Goal: Transaction & Acquisition: Book appointment/travel/reservation

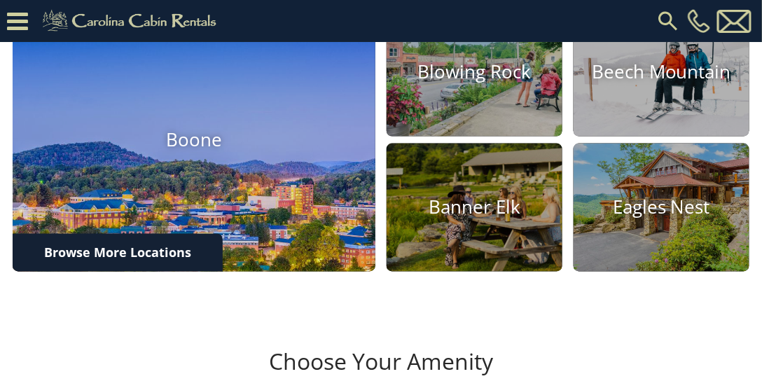
scroll to position [520, 0]
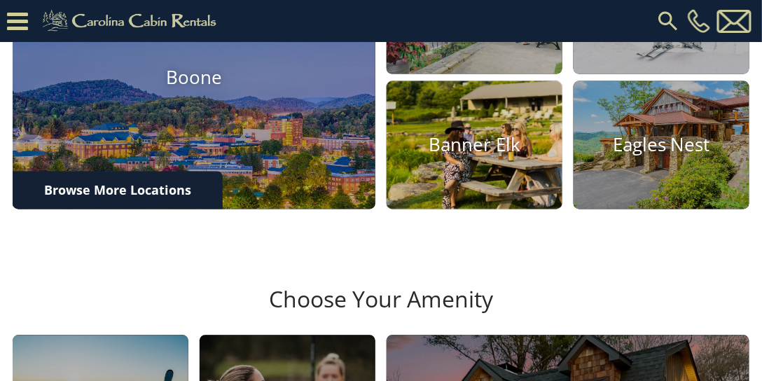
click at [467, 156] on h4 "Banner Elk" at bounding box center [475, 146] width 176 height 22
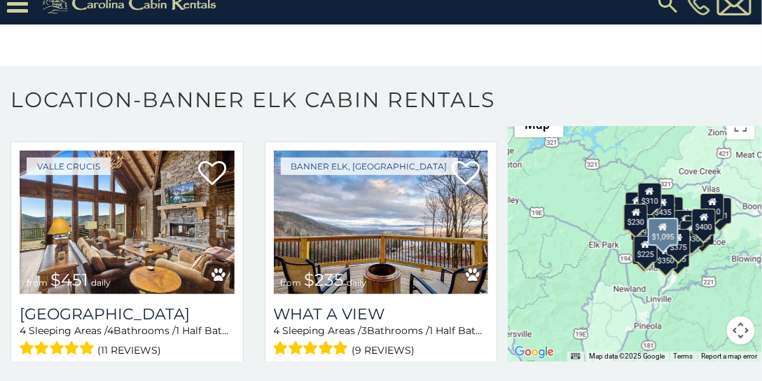
scroll to position [881, 0]
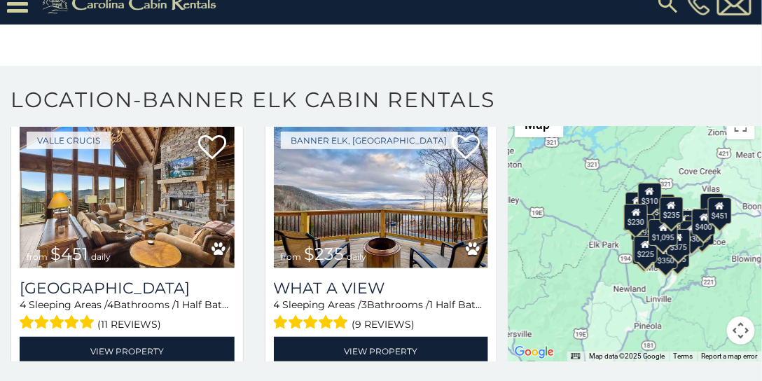
drag, startPoint x: 136, startPoint y: 202, endPoint x: 325, endPoint y: 45, distance: 245.8
click at [325, 47] on body "**********" at bounding box center [381, 181] width 762 height 399
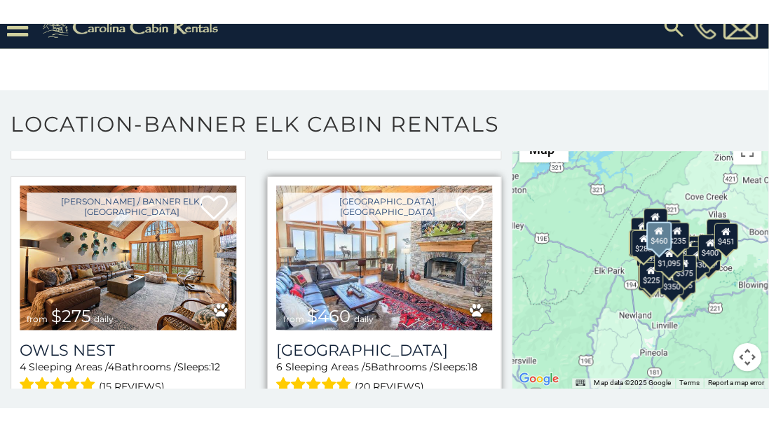
scroll to position [1401, 0]
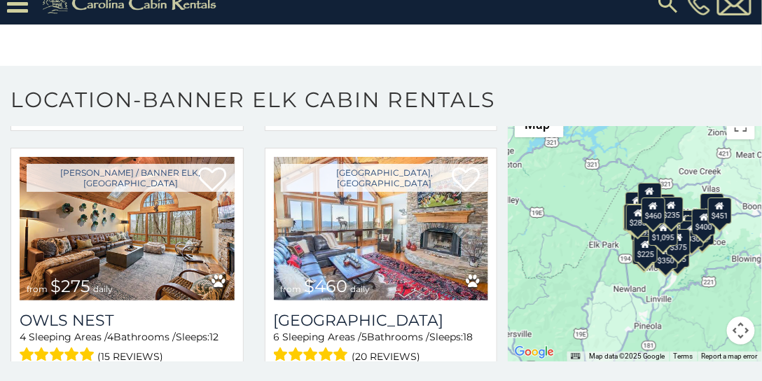
click at [738, 326] on button "Map camera controls" at bounding box center [741, 331] width 28 height 28
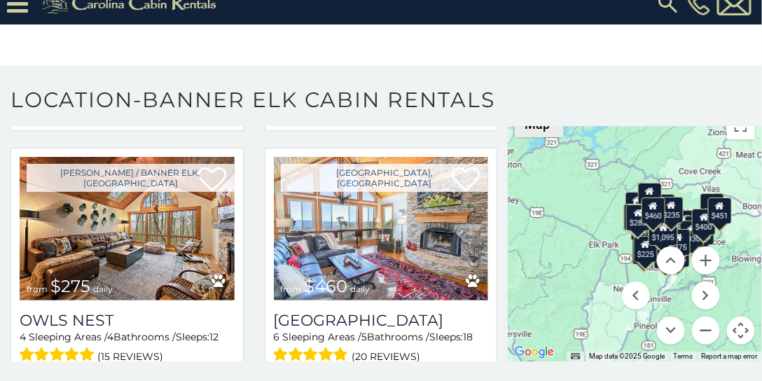
click at [544, 127] on span "Map" at bounding box center [537, 124] width 25 height 15
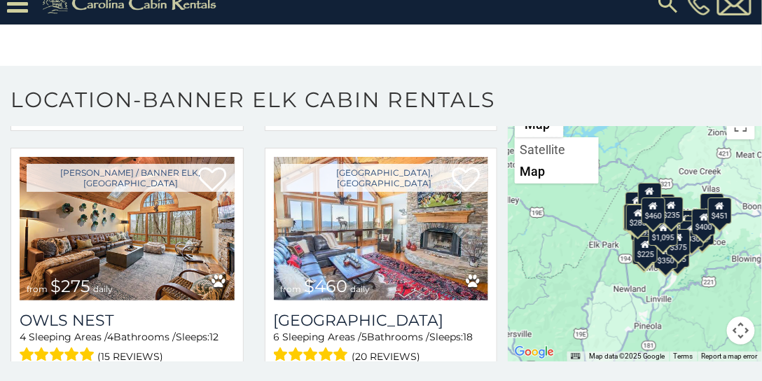
click at [596, 102] on h1 "Location-Banner Elk Cabin Rentals" at bounding box center [381, 107] width 762 height 40
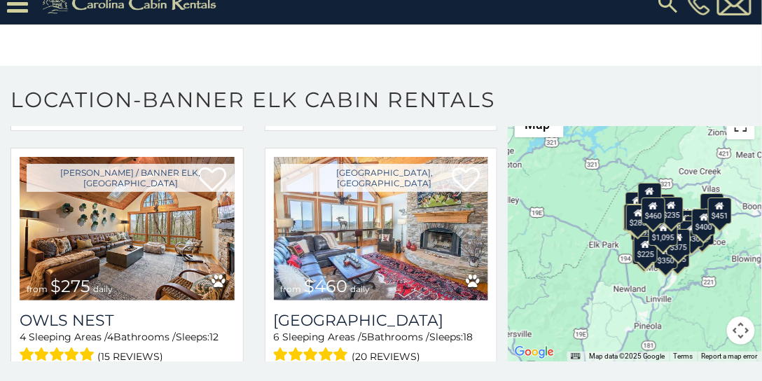
click at [739, 132] on button "Toggle fullscreen view" at bounding box center [741, 125] width 28 height 28
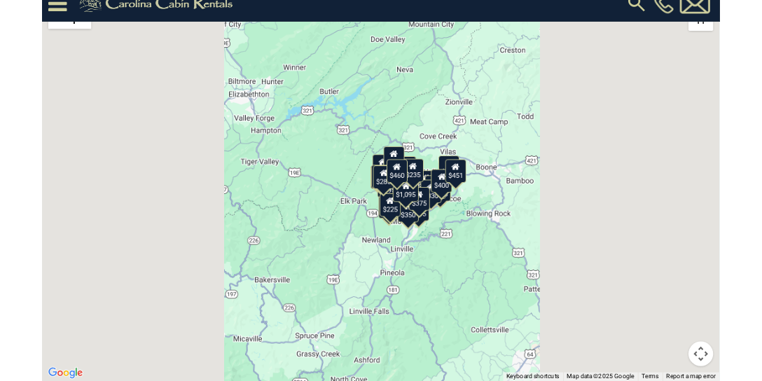
scroll to position [1407, 0]
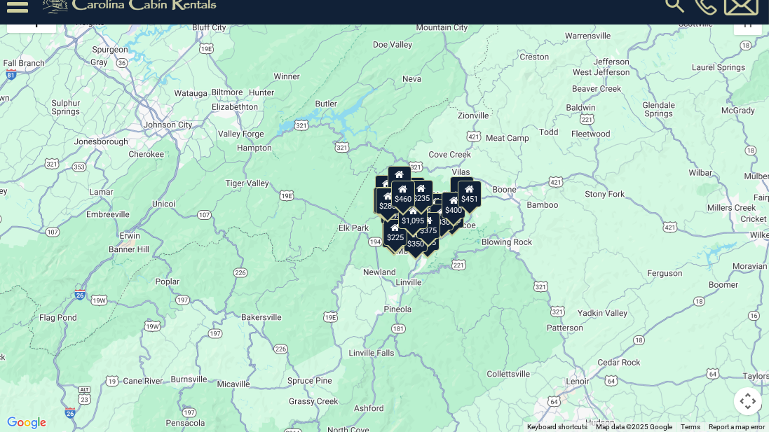
click at [748, 380] on button "Map camera controls" at bounding box center [747, 401] width 28 height 28
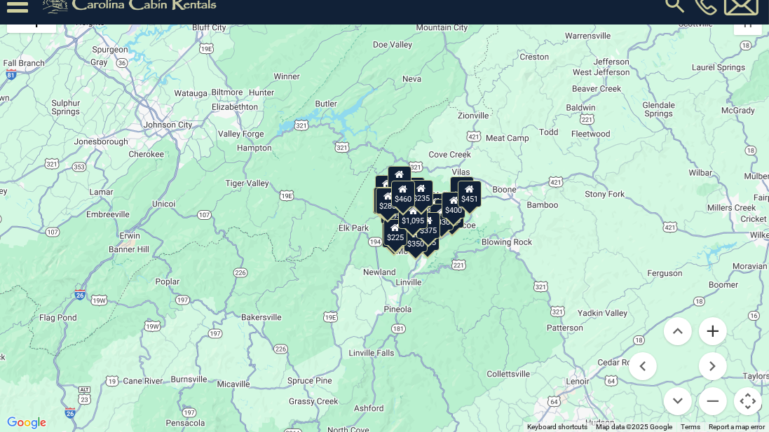
click at [714, 326] on button "Zoom in" at bounding box center [712, 331] width 28 height 28
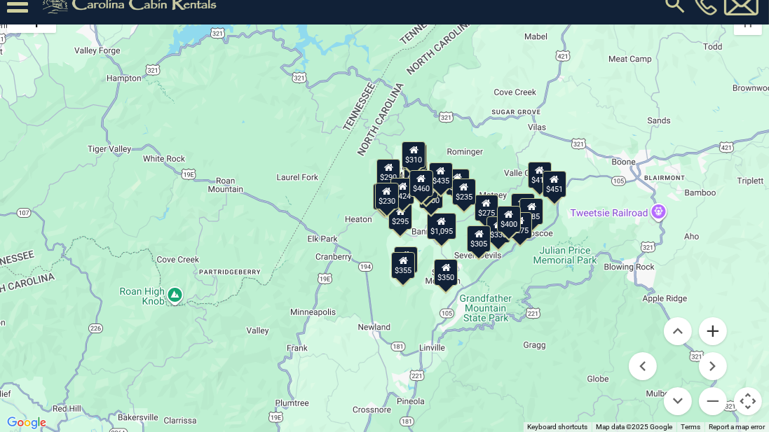
click at [713, 328] on button "Zoom in" at bounding box center [712, 331] width 28 height 28
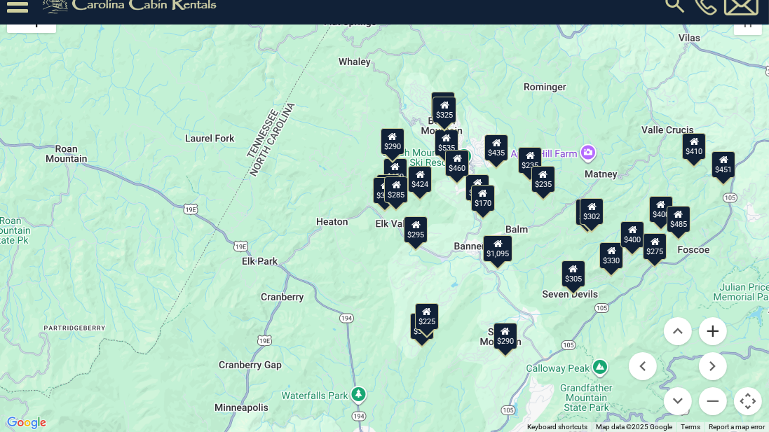
click at [713, 328] on button "Zoom in" at bounding box center [712, 331] width 28 height 28
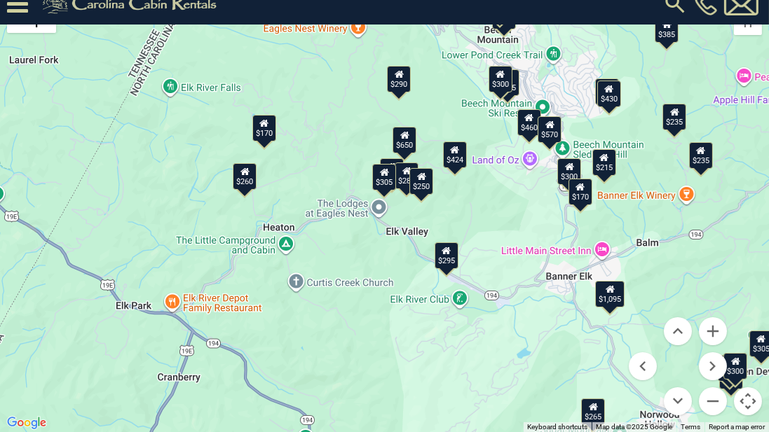
click at [446, 259] on div "$295" at bounding box center [446, 255] width 24 height 27
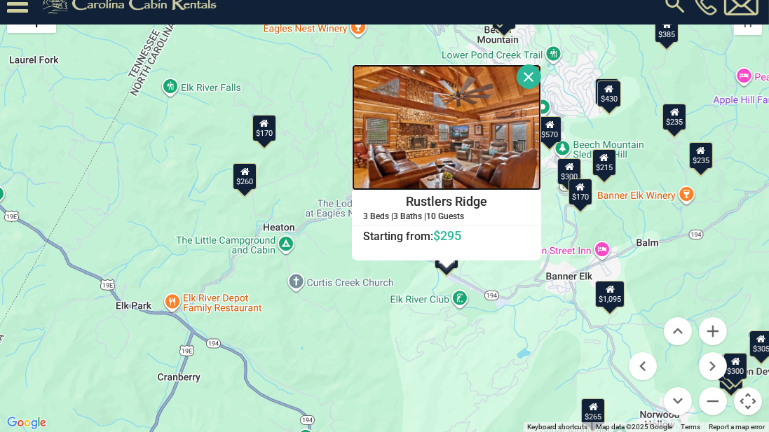
click at [455, 135] on img at bounding box center [446, 127] width 189 height 126
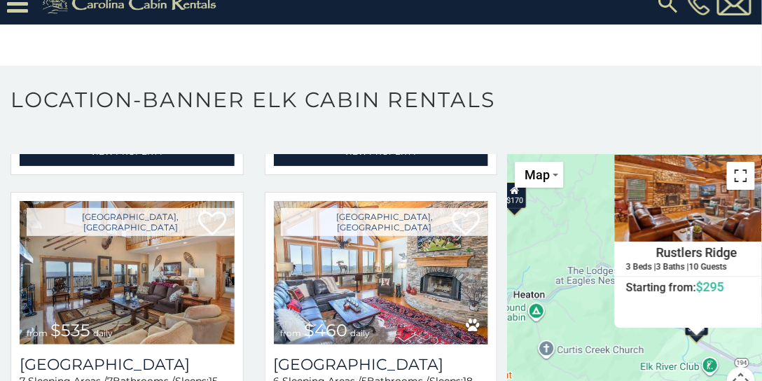
click at [743, 174] on button "Toggle fullscreen view" at bounding box center [741, 176] width 28 height 28
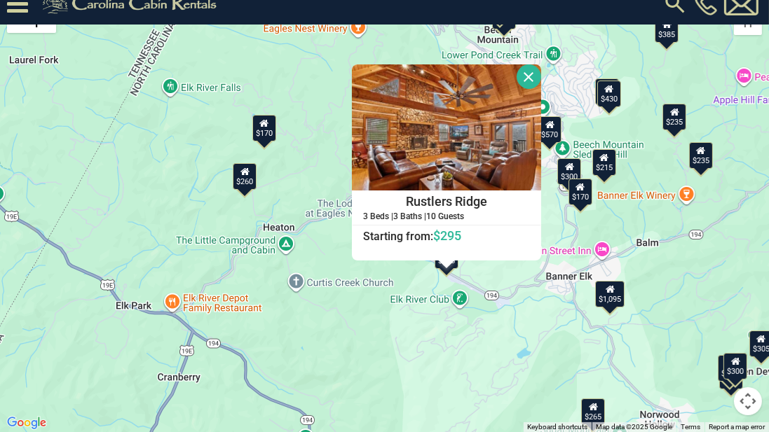
click at [525, 293] on div "$650 $300 $235 $1,095 $435 $430 $230 $305 $235 $290 $535 $460 $325 $285 $375 $3…" at bounding box center [384, 216] width 769 height 432
click at [527, 73] on button "Close" at bounding box center [528, 76] width 25 height 25
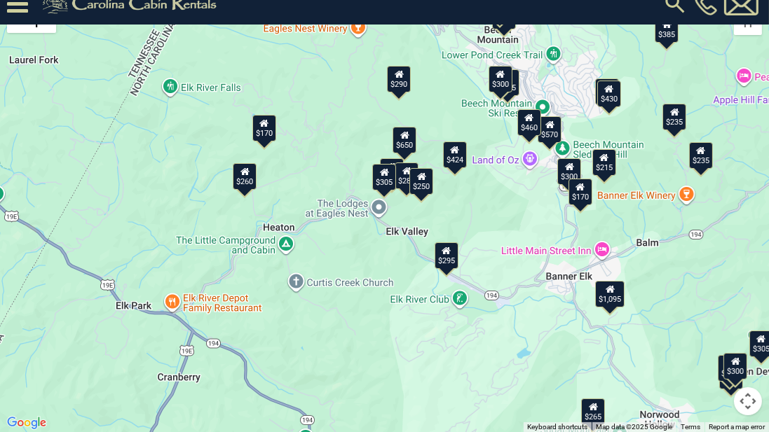
click at [421, 186] on div "$250" at bounding box center [421, 181] width 24 height 27
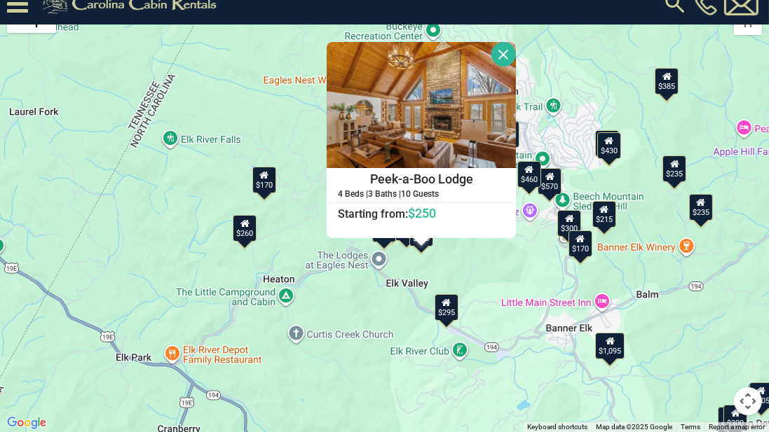
click at [505, 57] on button "Close" at bounding box center [503, 54] width 25 height 25
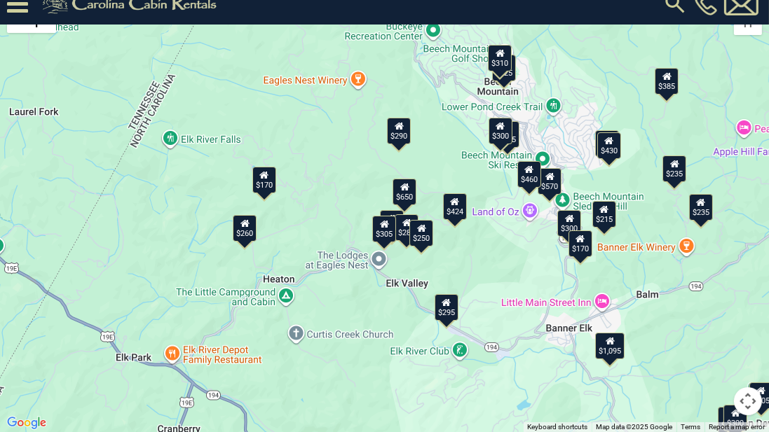
click at [388, 232] on div "$305" at bounding box center [384, 228] width 24 height 27
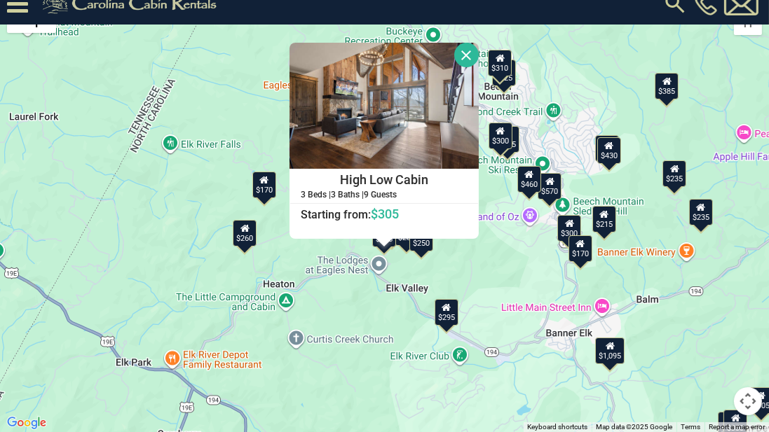
click at [469, 55] on button "Close" at bounding box center [466, 55] width 25 height 25
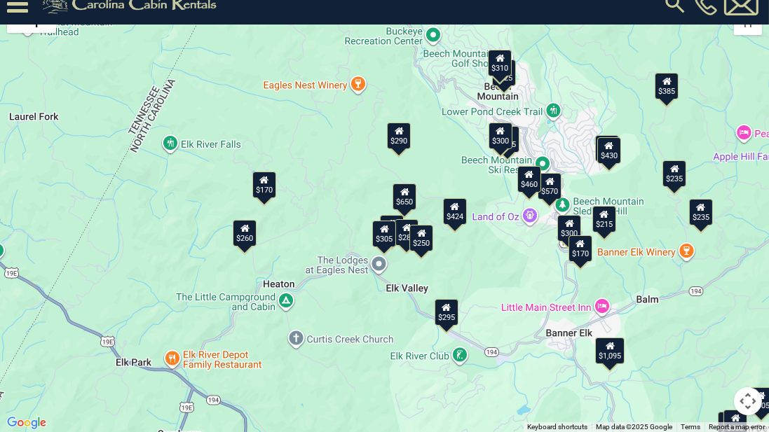
click at [402, 240] on div "$285" at bounding box center [406, 232] width 24 height 27
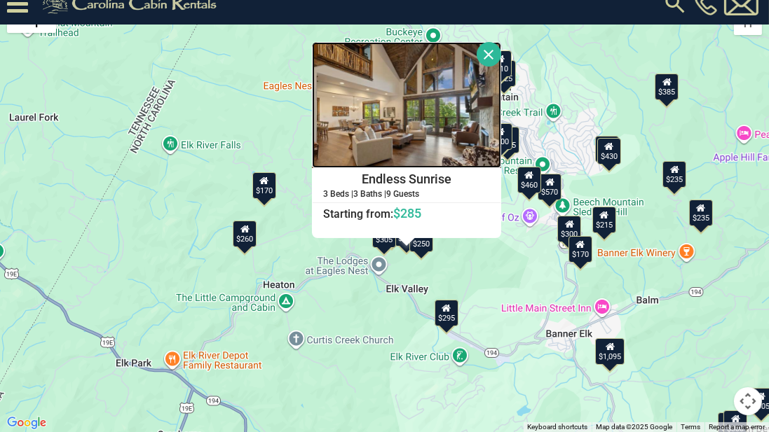
click at [447, 108] on img at bounding box center [406, 105] width 189 height 126
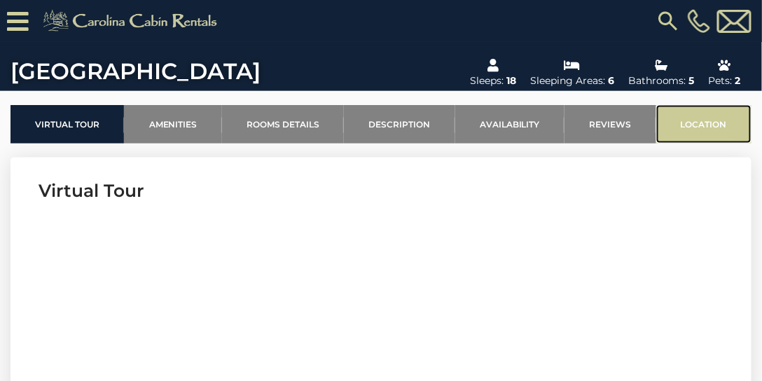
click at [695, 124] on link "Location" at bounding box center [703, 124] width 95 height 39
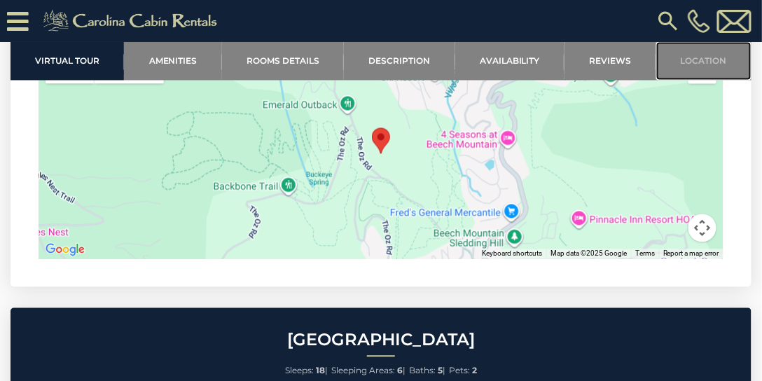
scroll to position [4624, 0]
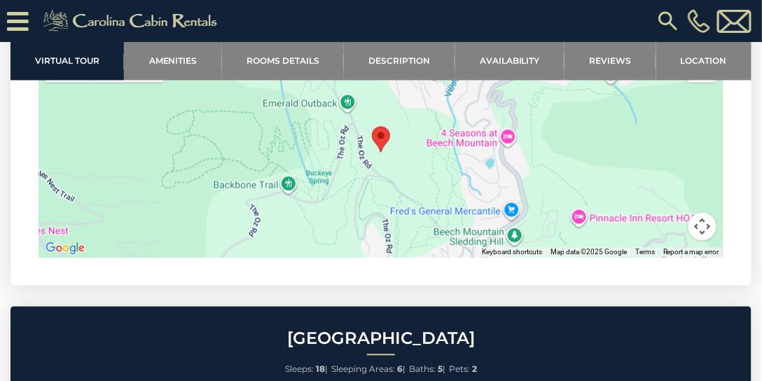
click at [699, 219] on button "Map camera controls" at bounding box center [703, 227] width 28 height 28
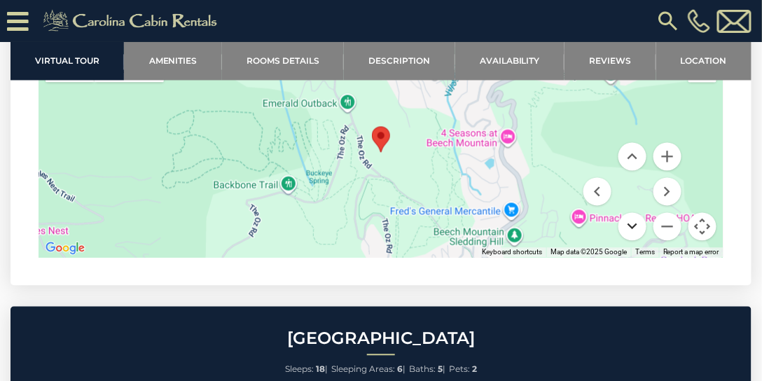
click at [623, 226] on button "Move down" at bounding box center [633, 227] width 28 height 28
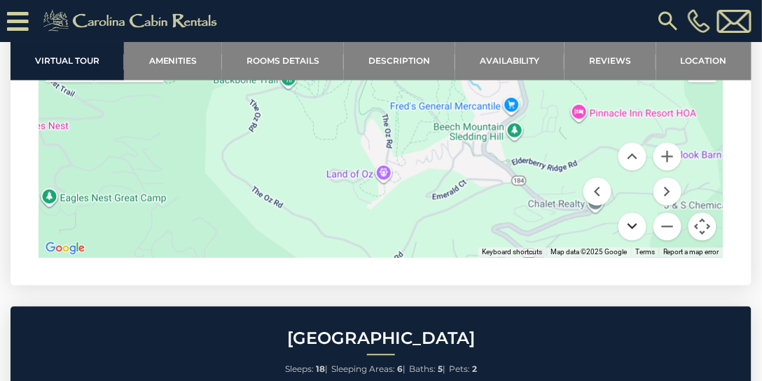
click at [623, 226] on button "Move down" at bounding box center [633, 227] width 28 height 28
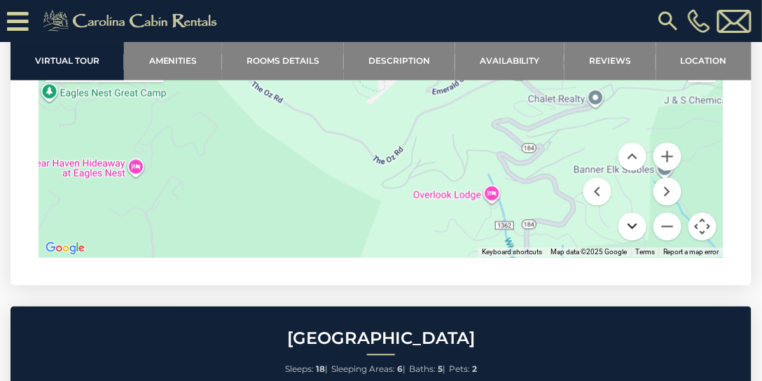
click at [623, 226] on button "Move down" at bounding box center [633, 227] width 28 height 28
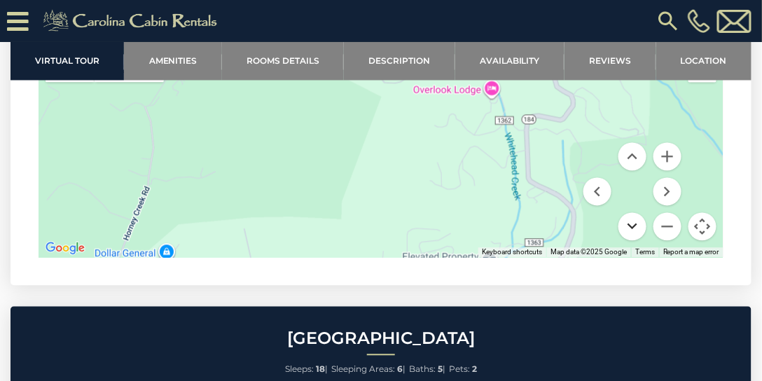
click at [623, 226] on button "Move down" at bounding box center [633, 227] width 28 height 28
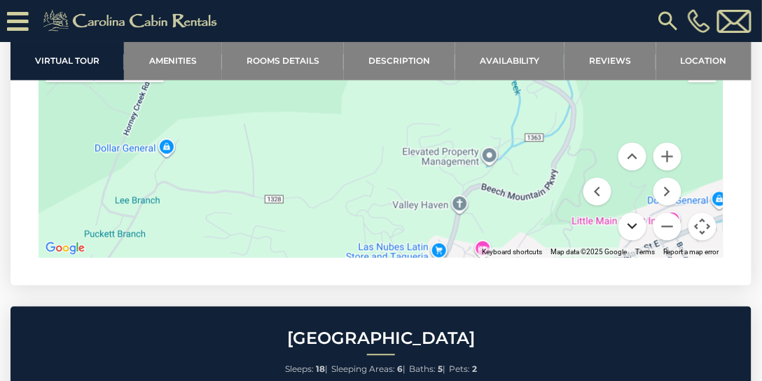
click at [623, 226] on button "Move down" at bounding box center [633, 227] width 28 height 28
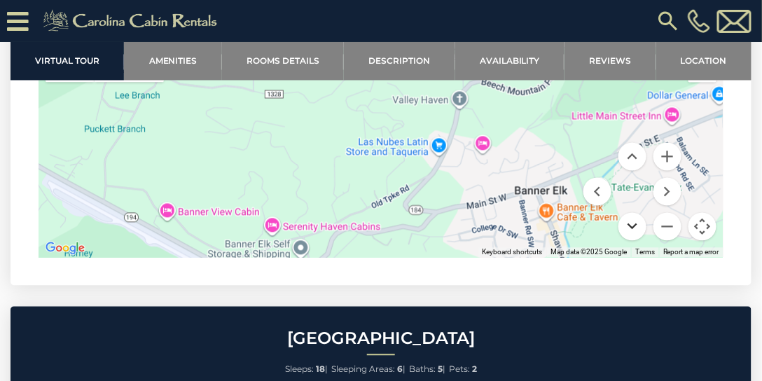
click at [623, 226] on button "Move down" at bounding box center [633, 227] width 28 height 28
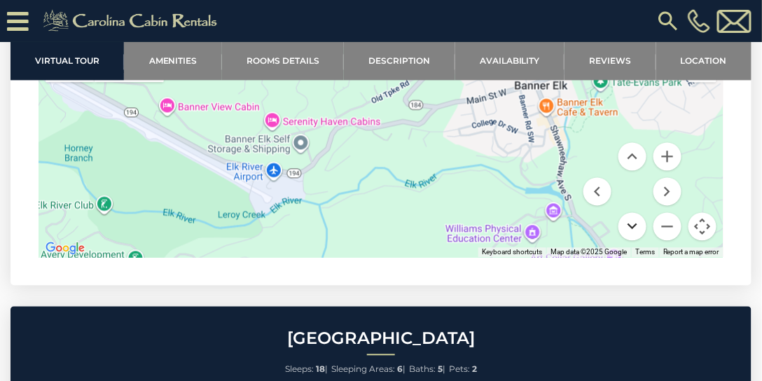
click at [623, 226] on button "Move down" at bounding box center [633, 227] width 28 height 28
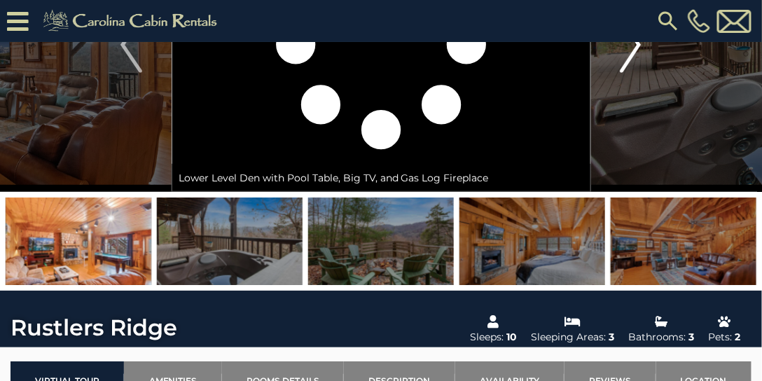
scroll to position [160, 0]
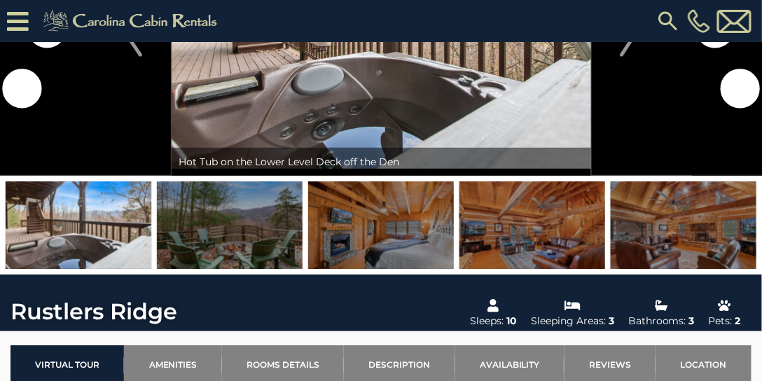
drag, startPoint x: 609, startPoint y: 223, endPoint x: 45, endPoint y: 122, distance: 572.9
click at [45, 122] on div "Enjoy a Memorable Experience at Rustlers Ridge! Welcome to Rustlers Ridge!" at bounding box center [381, 78] width 762 height 393
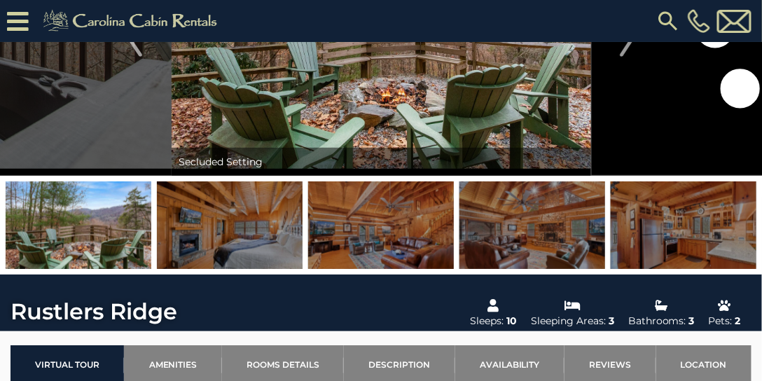
drag, startPoint x: 640, startPoint y: 231, endPoint x: 43, endPoint y: 155, distance: 601.7
click at [43, 155] on div "Enjoy a Memorable Experience at Rustlers Ridge! Welcome to Rustlers Ridge!" at bounding box center [381, 78] width 762 height 393
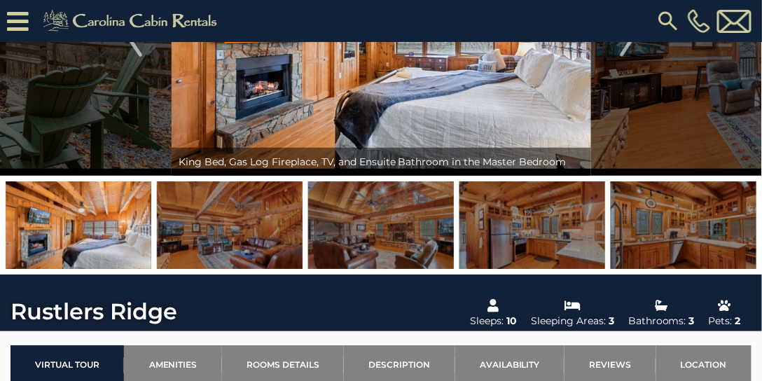
drag, startPoint x: 396, startPoint y: 223, endPoint x: 0, endPoint y: 177, distance: 398.5
click at [0, 177] on div at bounding box center [381, 225] width 762 height 99
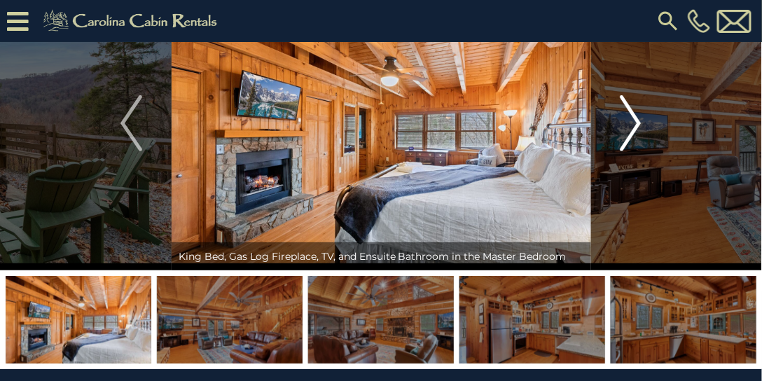
scroll to position [40, 0]
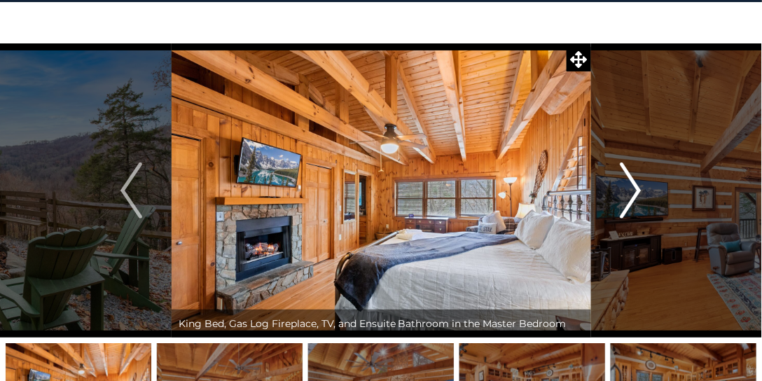
click at [628, 191] on img "Next" at bounding box center [630, 191] width 21 height 56
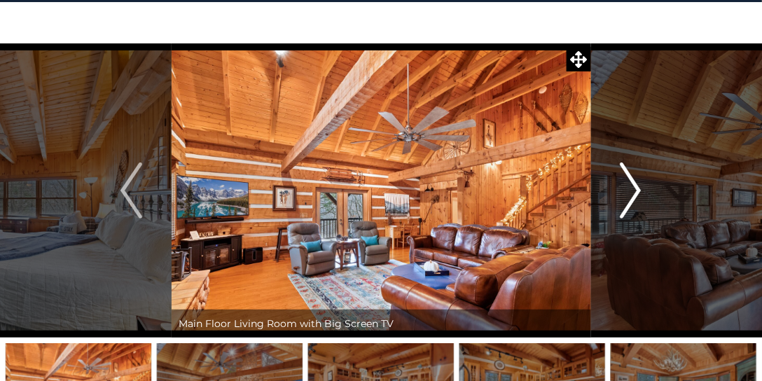
click at [628, 191] on img "Next" at bounding box center [630, 191] width 21 height 56
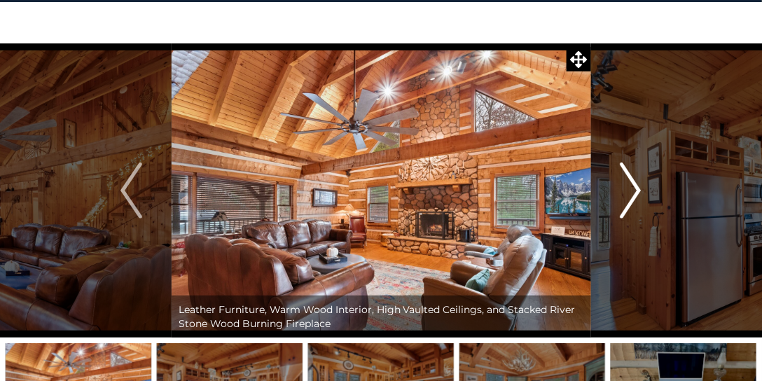
click at [628, 191] on img "Next" at bounding box center [630, 191] width 21 height 56
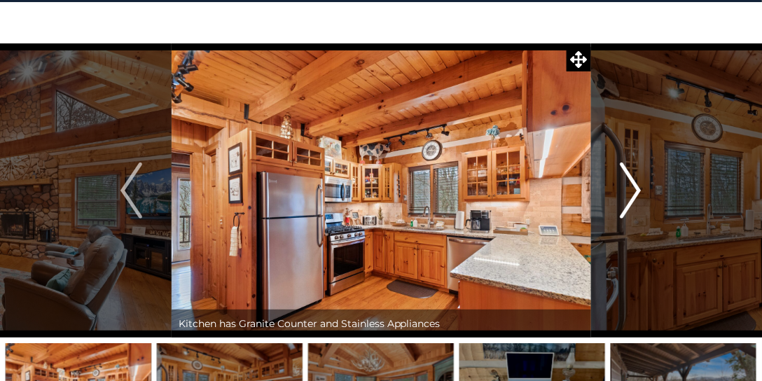
click at [628, 191] on img "Next" at bounding box center [630, 191] width 21 height 56
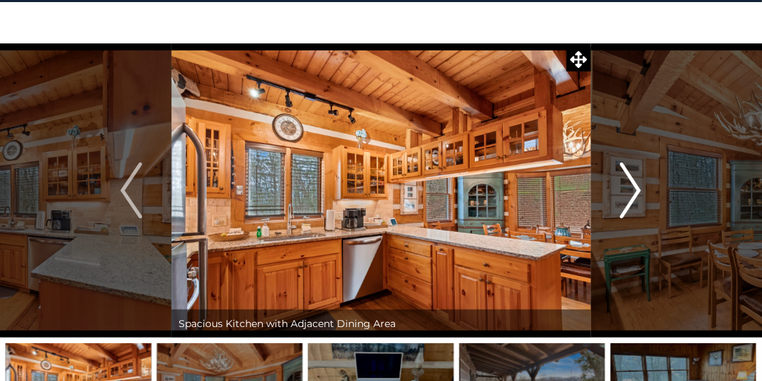
click at [628, 191] on img "Next" at bounding box center [630, 191] width 21 height 56
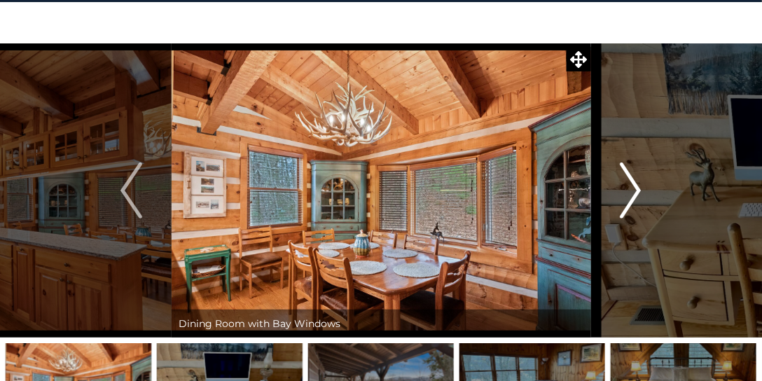
click at [628, 191] on img "Next" at bounding box center [630, 191] width 21 height 56
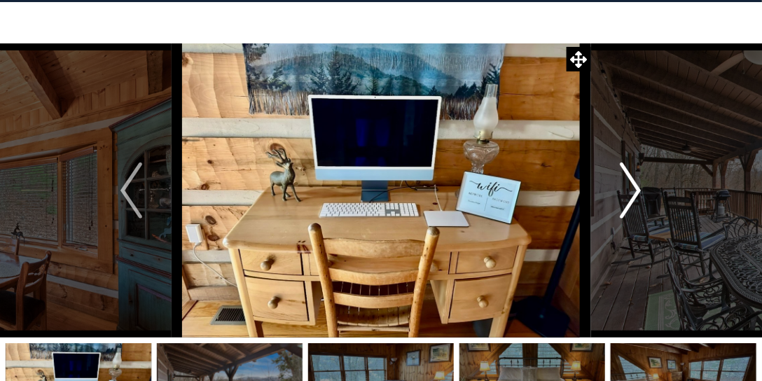
click at [628, 191] on img "Next" at bounding box center [630, 191] width 21 height 56
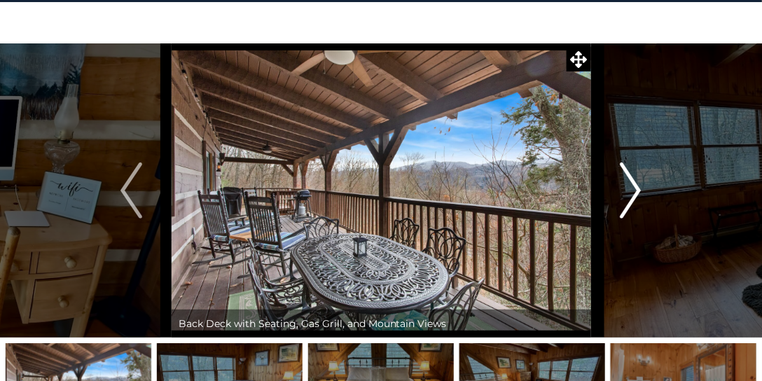
click at [628, 191] on img "Next" at bounding box center [630, 191] width 21 height 56
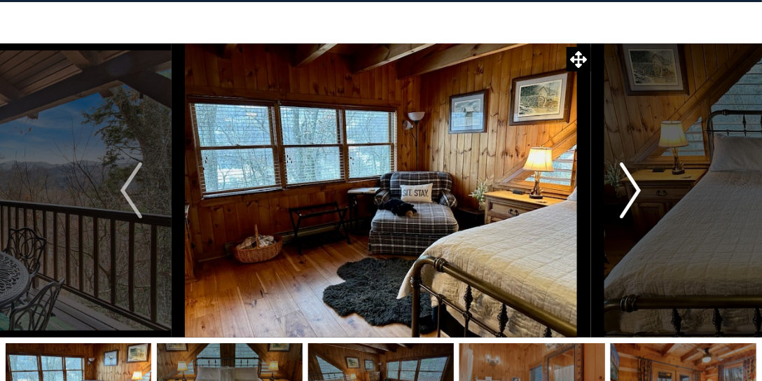
click at [628, 189] on img "Next" at bounding box center [630, 191] width 21 height 56
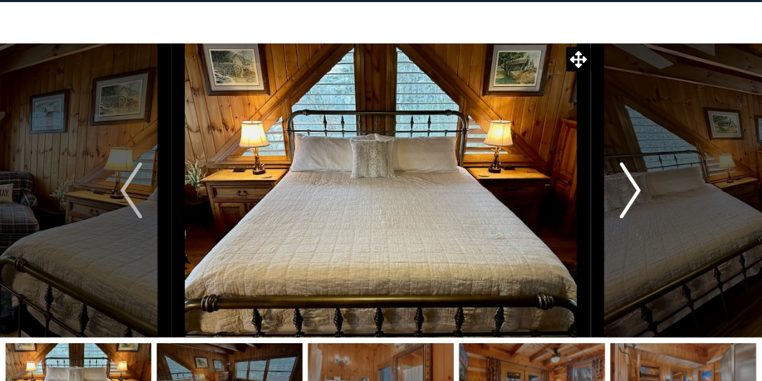
click at [628, 189] on img "Next" at bounding box center [630, 191] width 21 height 56
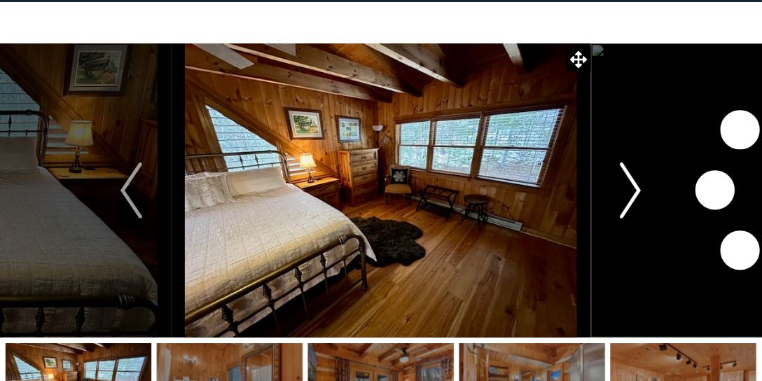
click at [628, 189] on img "Next" at bounding box center [630, 191] width 21 height 56
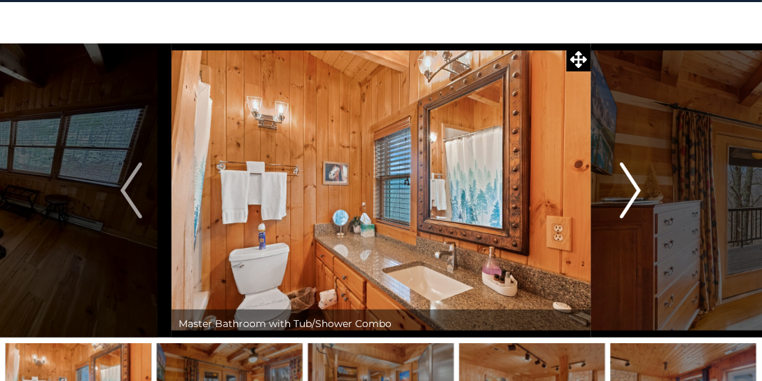
click at [628, 189] on img "Next" at bounding box center [630, 191] width 21 height 56
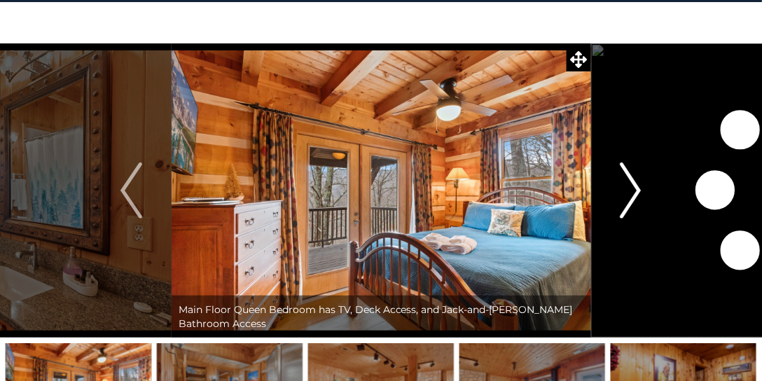
click at [628, 189] on img "Next" at bounding box center [630, 191] width 21 height 56
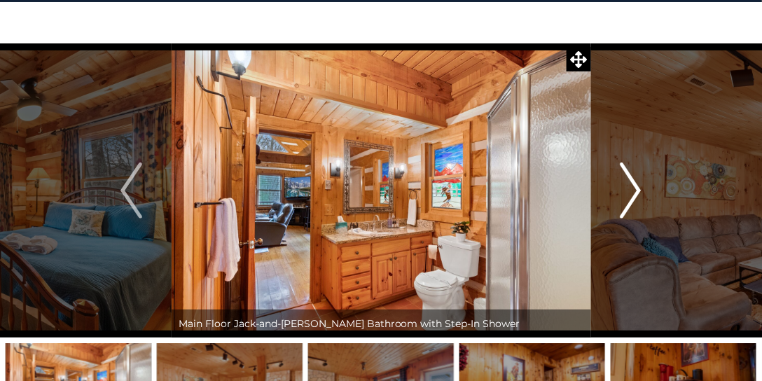
click at [628, 189] on img "Next" at bounding box center [630, 191] width 21 height 56
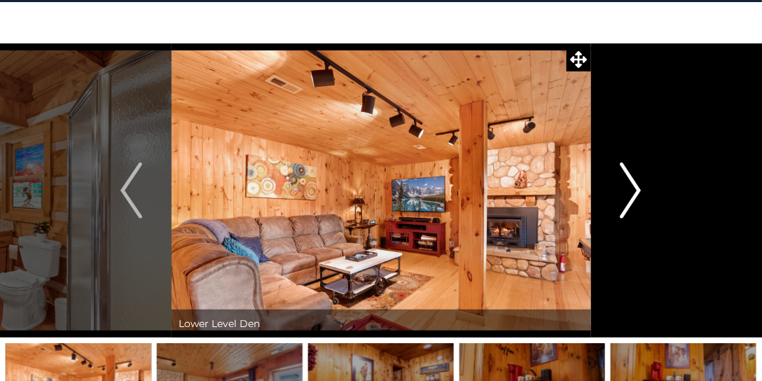
click at [628, 189] on img "Next" at bounding box center [630, 191] width 21 height 56
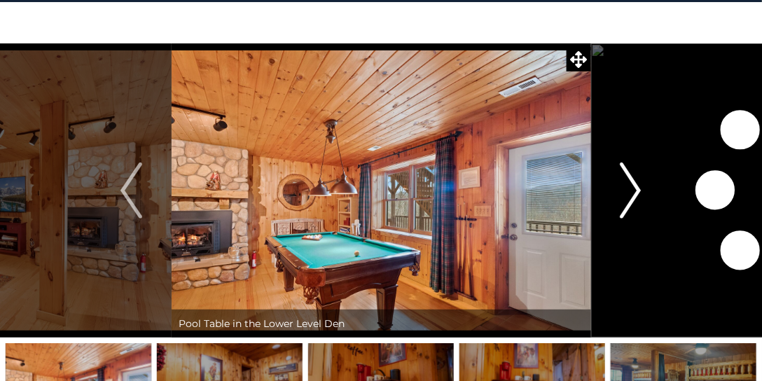
click at [628, 189] on img "Next" at bounding box center [630, 191] width 21 height 56
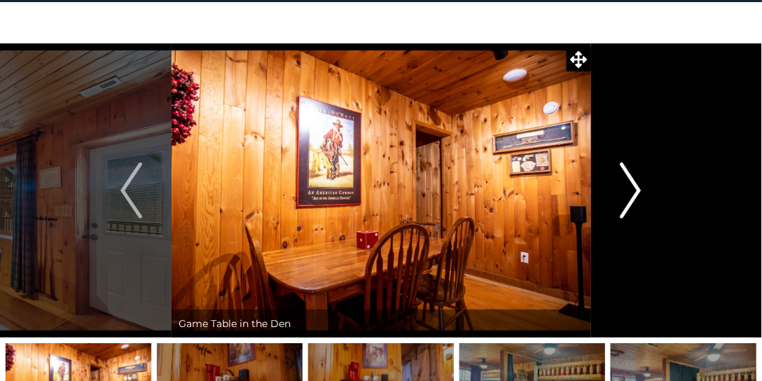
click at [628, 189] on img "Next" at bounding box center [630, 191] width 21 height 56
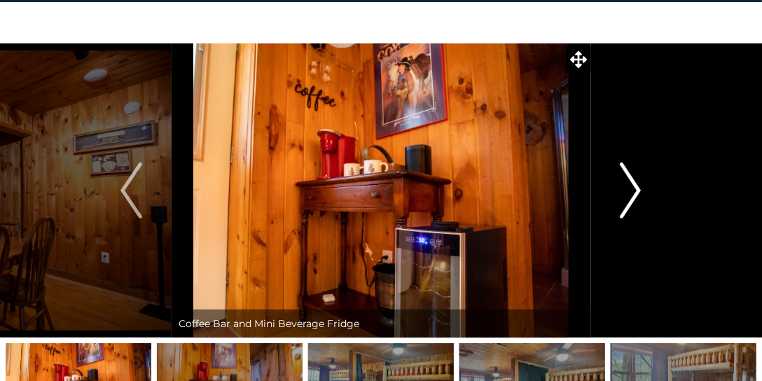
click at [628, 189] on img "Next" at bounding box center [630, 191] width 21 height 56
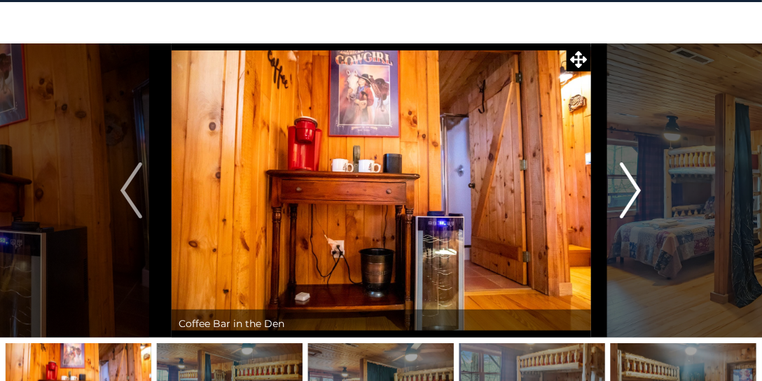
click at [628, 189] on img "Next" at bounding box center [630, 191] width 21 height 56
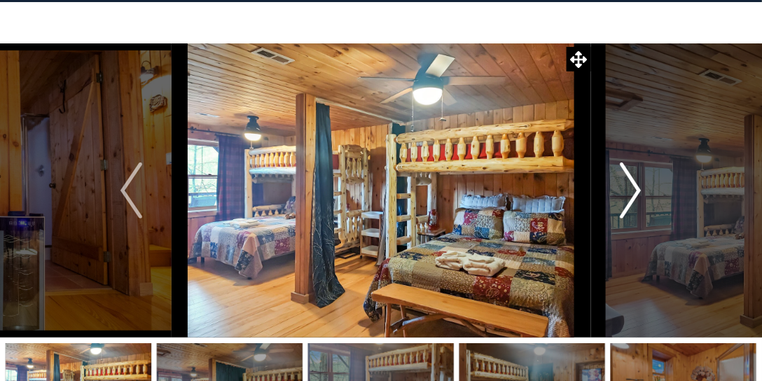
click at [628, 189] on img "Next" at bounding box center [630, 191] width 21 height 56
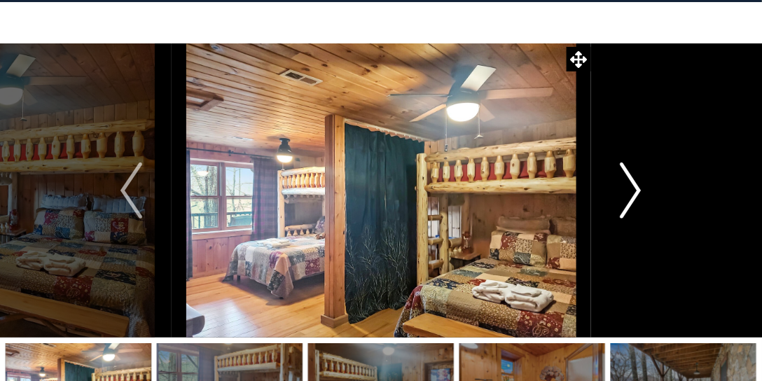
click at [628, 189] on img "Next" at bounding box center [630, 191] width 21 height 56
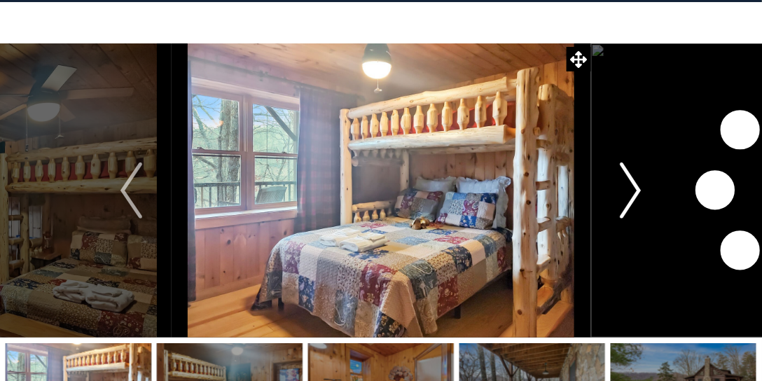
click at [628, 189] on img "Next" at bounding box center [630, 191] width 21 height 56
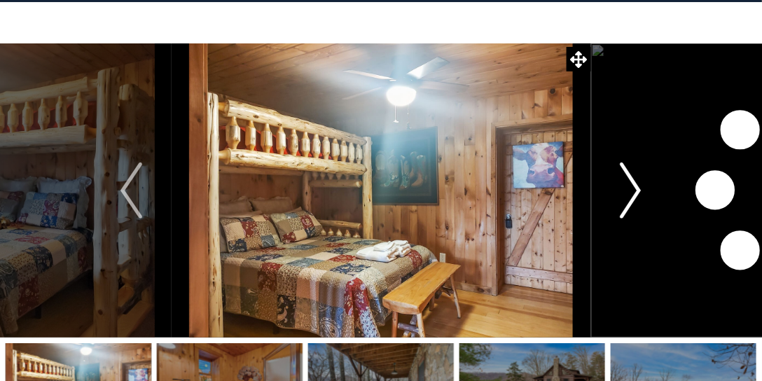
click at [628, 189] on img "Next" at bounding box center [630, 191] width 21 height 56
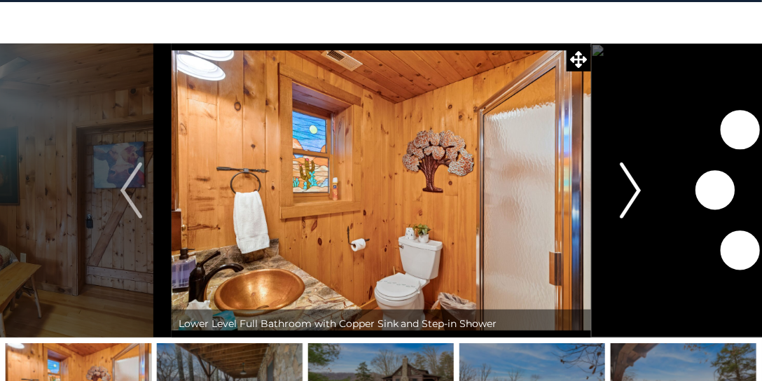
click at [628, 189] on img "Next" at bounding box center [630, 191] width 21 height 56
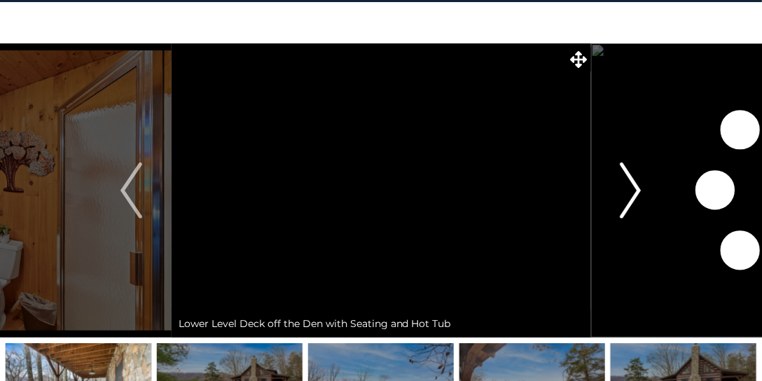
click at [628, 189] on img "Next" at bounding box center [630, 191] width 21 height 56
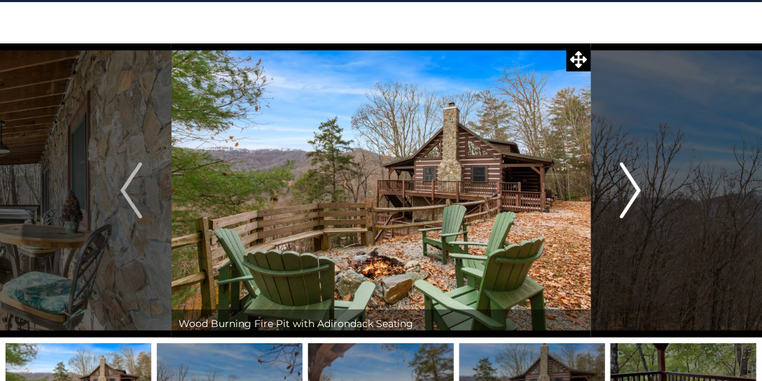
click at [628, 189] on img "Next" at bounding box center [630, 191] width 21 height 56
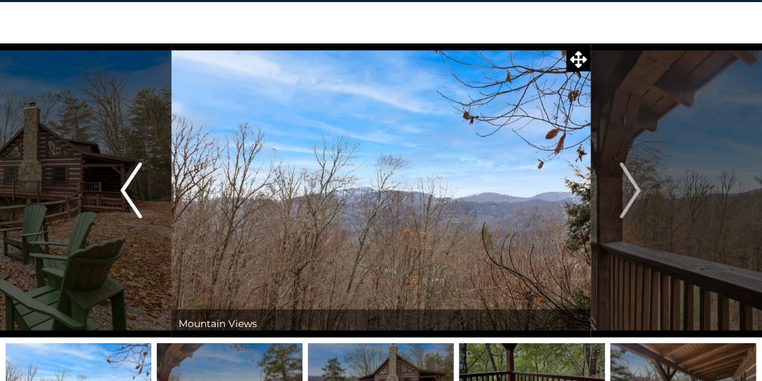
click at [119, 194] on button "Previous" at bounding box center [131, 190] width 80 height 294
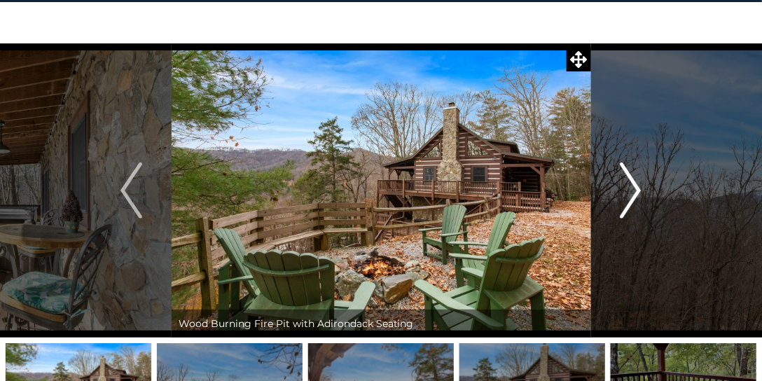
click at [632, 189] on img "Next" at bounding box center [630, 191] width 21 height 56
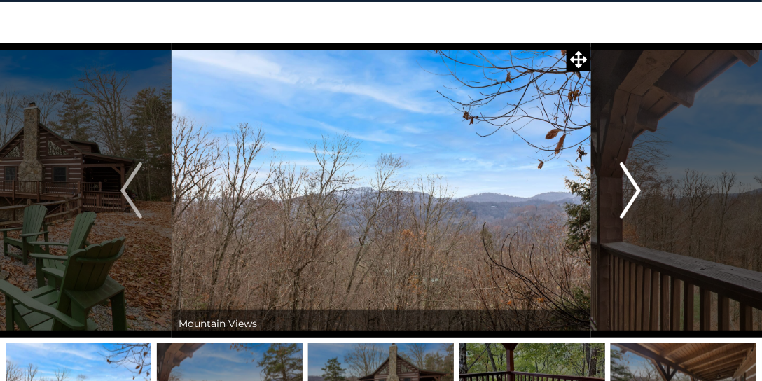
click at [632, 189] on img "Next" at bounding box center [630, 191] width 21 height 56
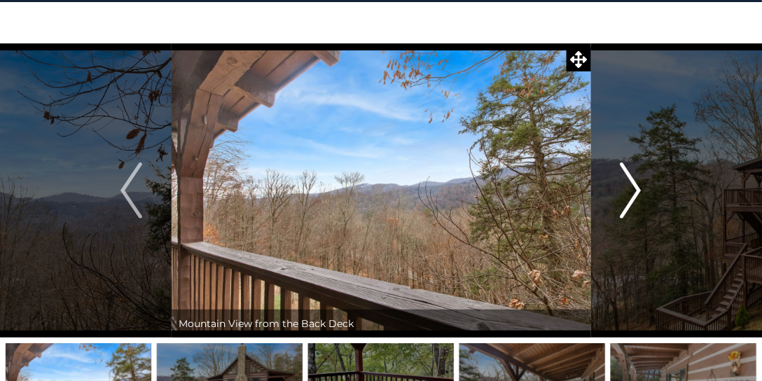
click at [632, 189] on img "Next" at bounding box center [630, 191] width 21 height 56
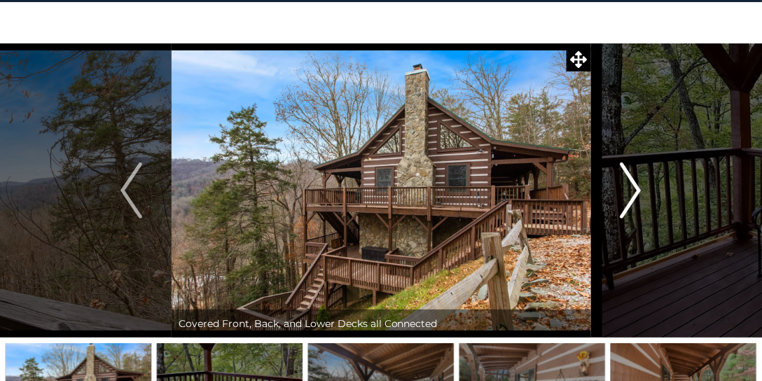
click at [632, 189] on img "Next" at bounding box center [630, 191] width 21 height 56
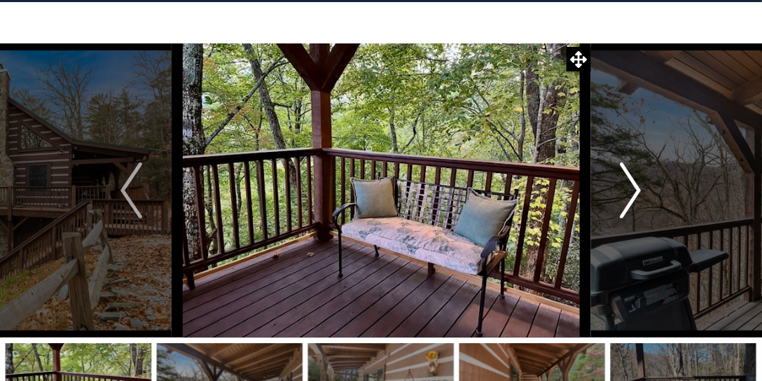
click at [632, 189] on img "Next" at bounding box center [630, 191] width 21 height 56
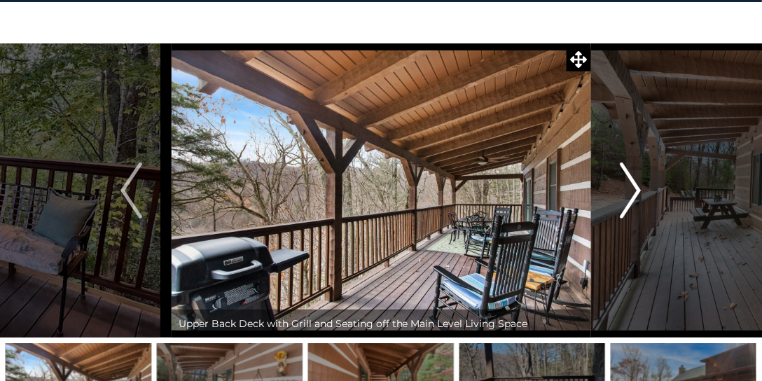
click at [632, 189] on img "Next" at bounding box center [630, 191] width 21 height 56
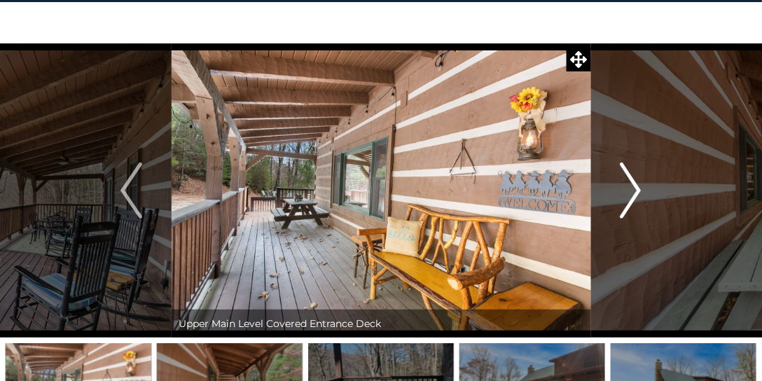
click at [632, 189] on img "Next" at bounding box center [630, 191] width 21 height 56
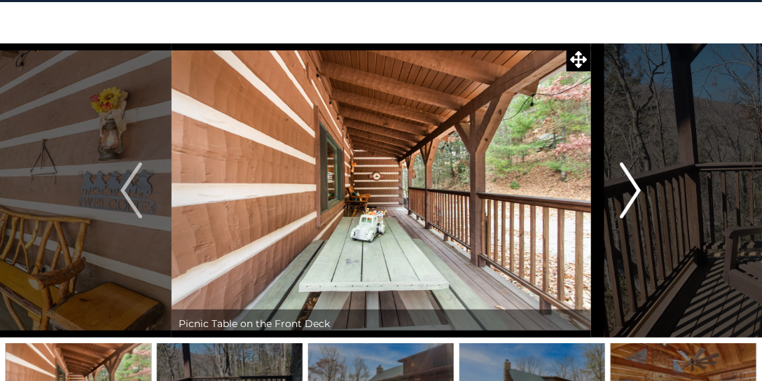
click at [632, 188] on img "Next" at bounding box center [630, 191] width 21 height 56
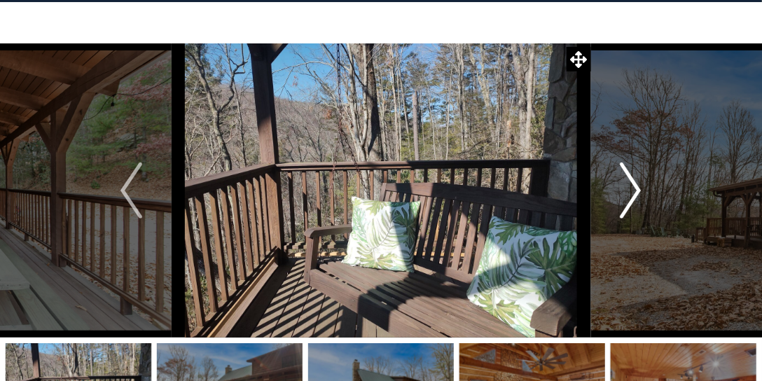
click at [632, 188] on img "Next" at bounding box center [630, 191] width 21 height 56
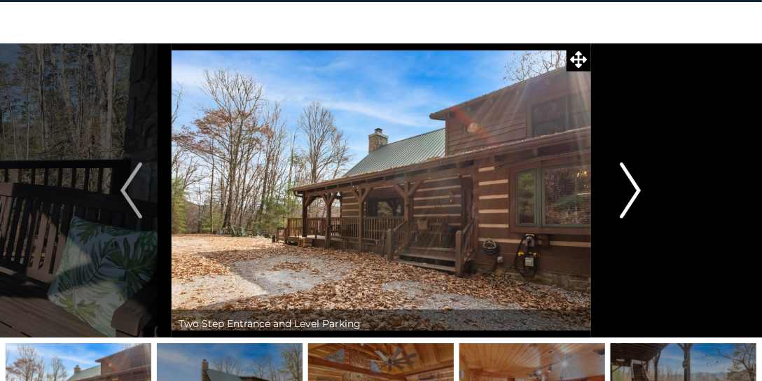
click at [632, 188] on img "Next" at bounding box center [630, 191] width 21 height 56
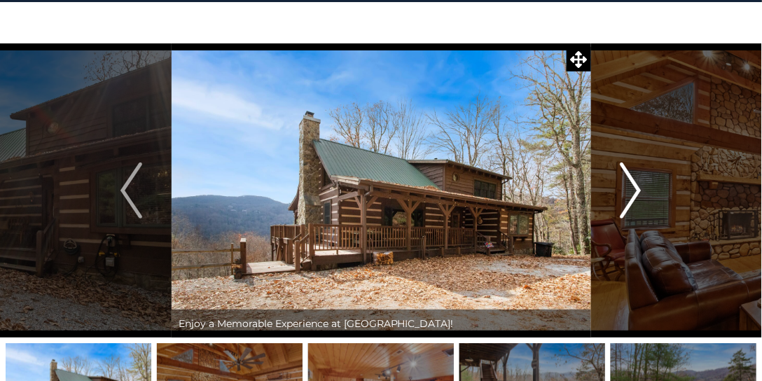
click at [632, 188] on img "Next" at bounding box center [630, 191] width 21 height 56
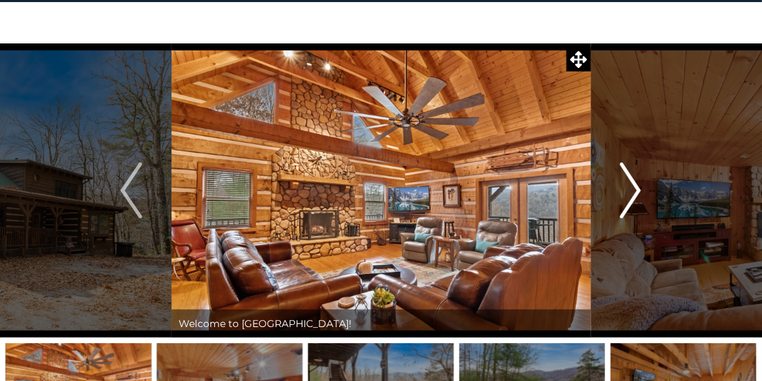
click at [632, 187] on img "Next" at bounding box center [630, 191] width 21 height 56
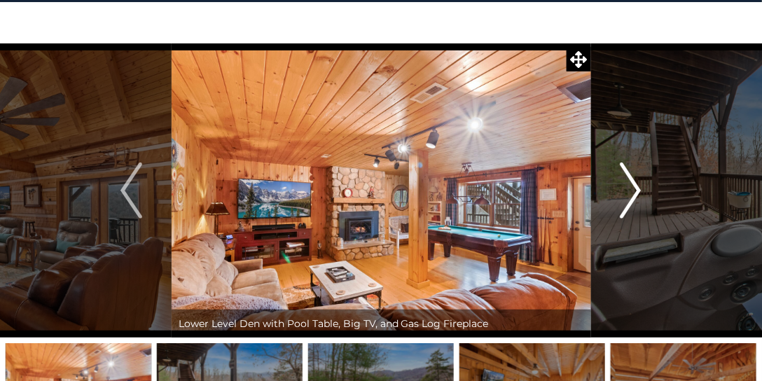
click at [632, 187] on img "Next" at bounding box center [630, 191] width 21 height 56
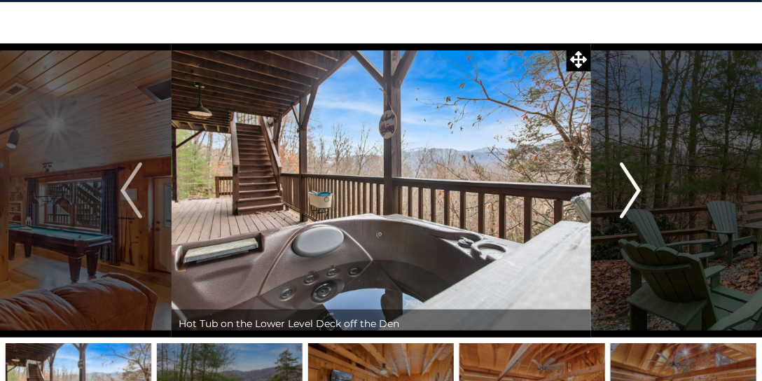
click at [632, 187] on img "Next" at bounding box center [630, 191] width 21 height 56
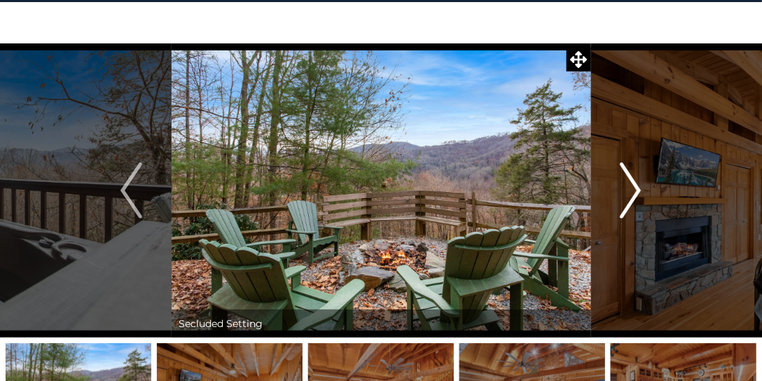
click at [632, 186] on img "Next" at bounding box center [630, 191] width 21 height 56
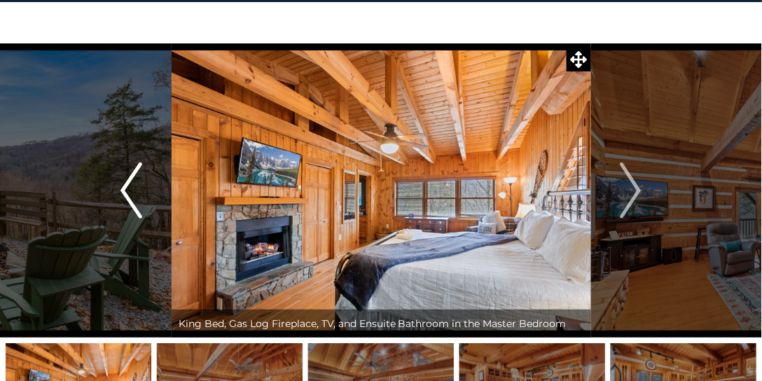
click at [139, 179] on img "Previous" at bounding box center [130, 191] width 21 height 56
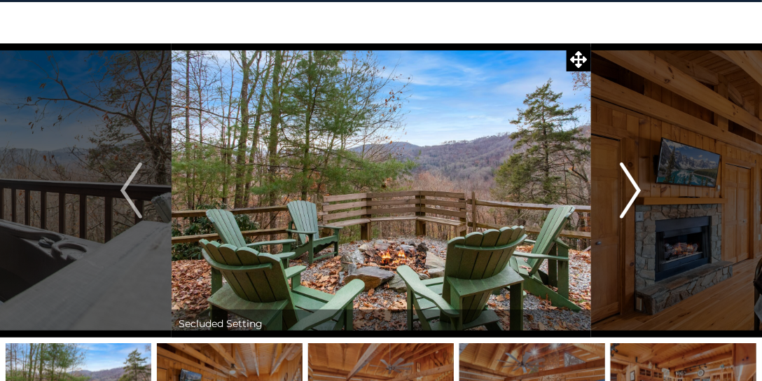
click at [633, 193] on img "Next" at bounding box center [630, 191] width 21 height 56
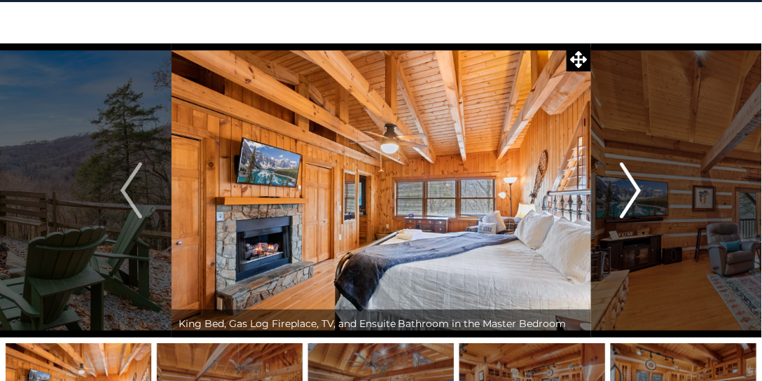
click at [633, 193] on img "Next" at bounding box center [630, 191] width 21 height 56
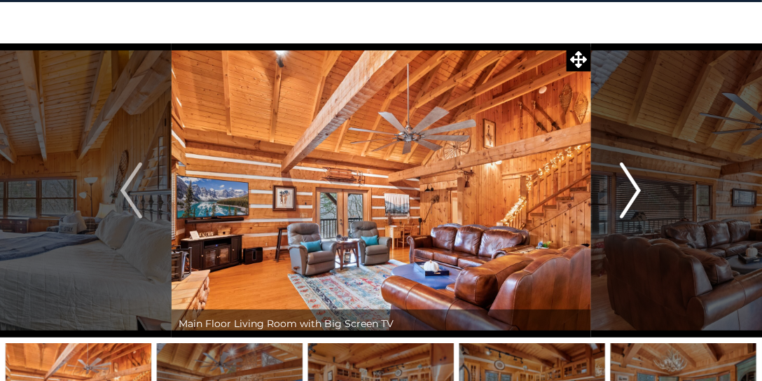
click at [633, 193] on img "Next" at bounding box center [630, 191] width 21 height 56
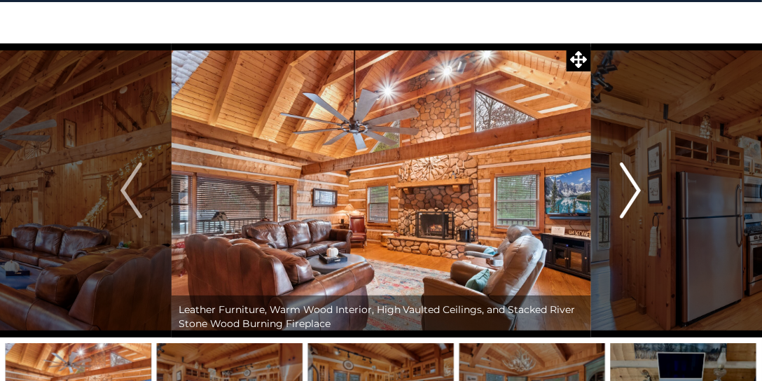
click at [633, 193] on img "Next" at bounding box center [630, 191] width 21 height 56
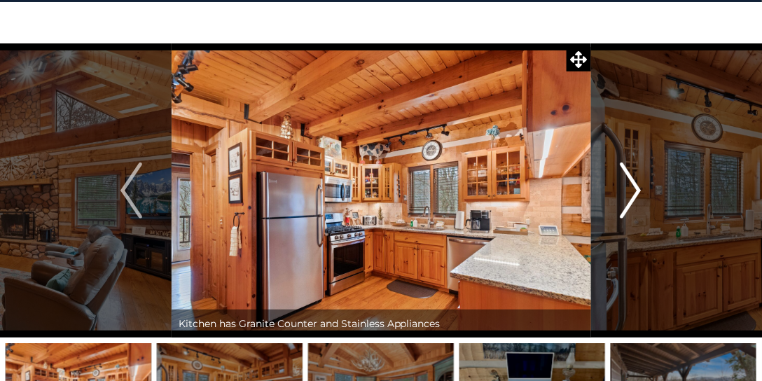
click at [633, 193] on img "Next" at bounding box center [630, 191] width 21 height 56
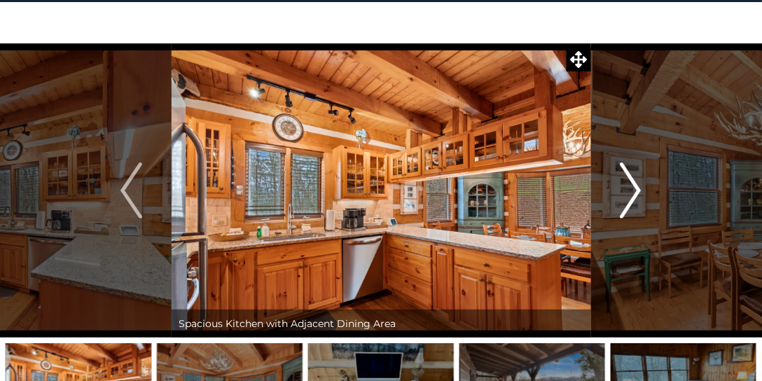
click at [633, 193] on img "Next" at bounding box center [630, 191] width 21 height 56
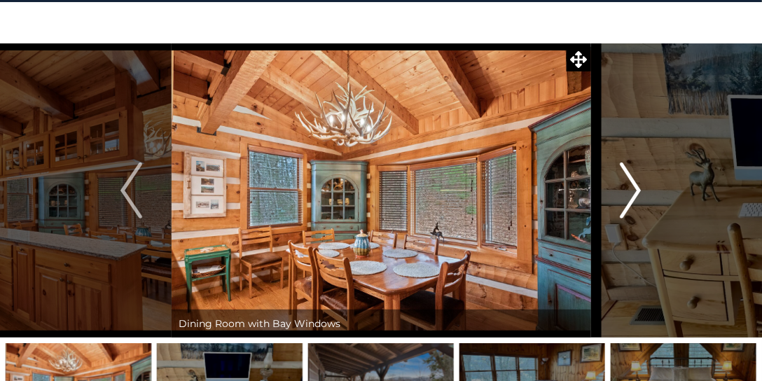
click at [633, 193] on img "Next" at bounding box center [630, 191] width 21 height 56
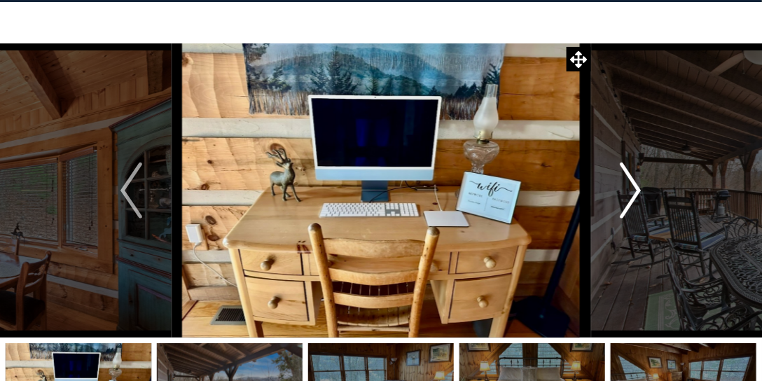
click at [633, 193] on img "Next" at bounding box center [630, 191] width 21 height 56
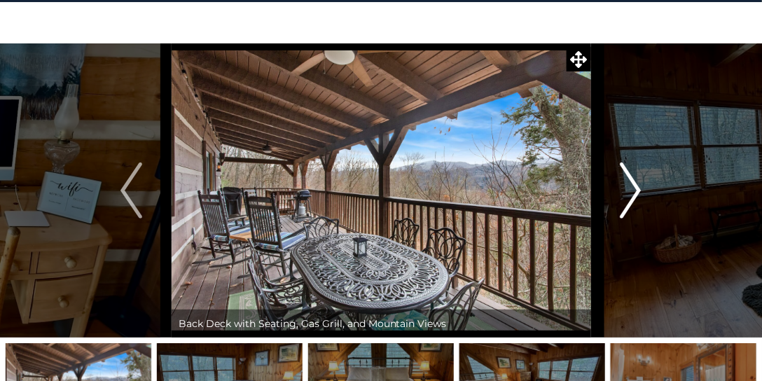
click at [633, 192] on img "Next" at bounding box center [630, 191] width 21 height 56
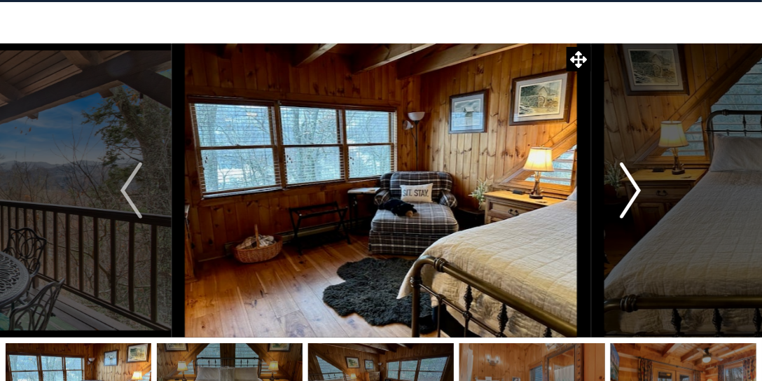
click at [633, 192] on img "Next" at bounding box center [630, 191] width 21 height 56
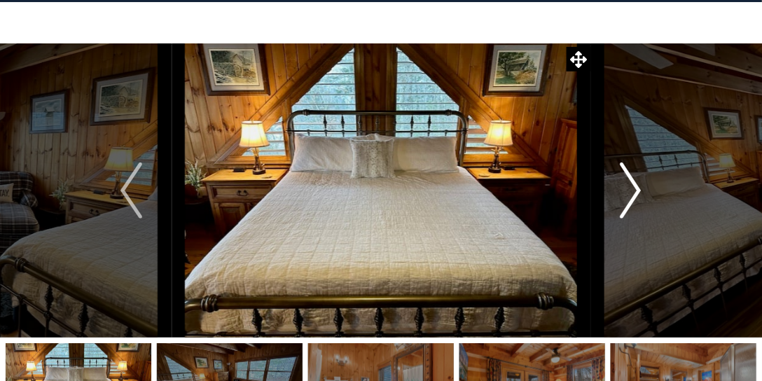
click at [633, 192] on img "Next" at bounding box center [630, 191] width 21 height 56
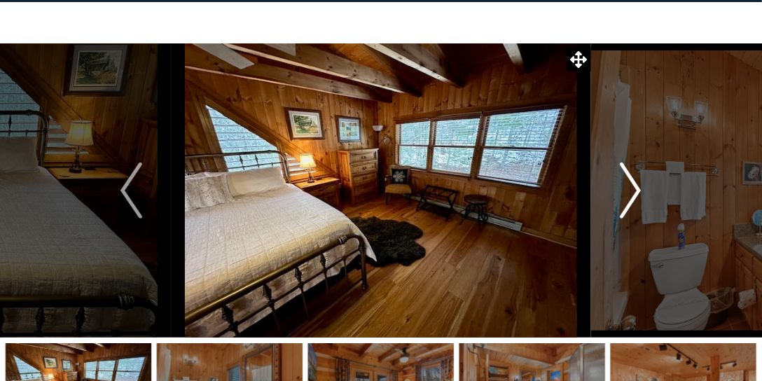
click at [632, 191] on img "Next" at bounding box center [630, 191] width 21 height 56
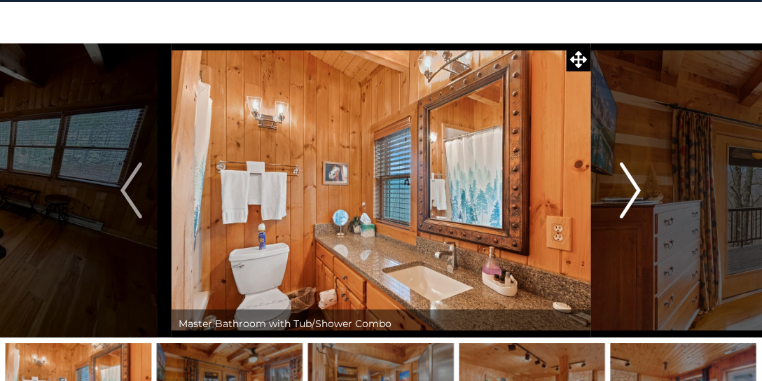
click at [632, 191] on img "Next" at bounding box center [630, 191] width 21 height 56
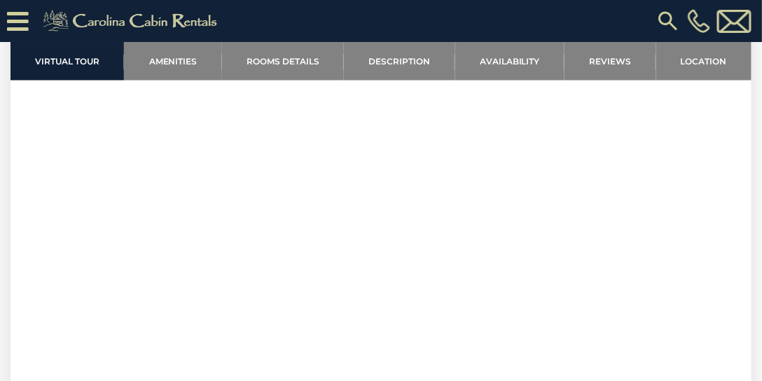
scroll to position [572, 0]
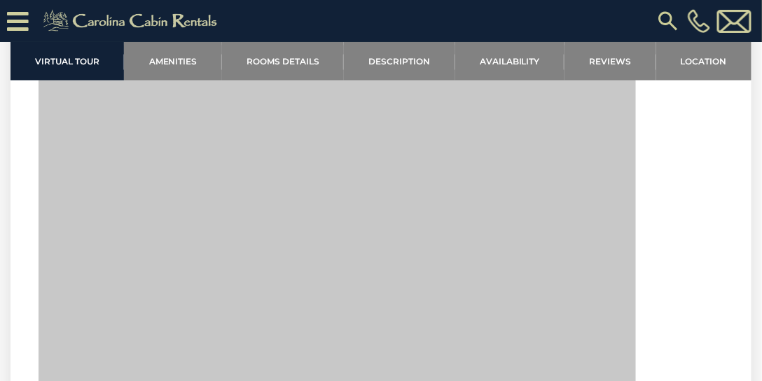
drag, startPoint x: 40, startPoint y: 209, endPoint x: 650, endPoint y: 217, distance: 610.2
click at [650, 217] on section "Virtual Tour" at bounding box center [381, 199] width 741 height 427
drag, startPoint x: 3, startPoint y: 214, endPoint x: 645, endPoint y: 193, distance: 642.8
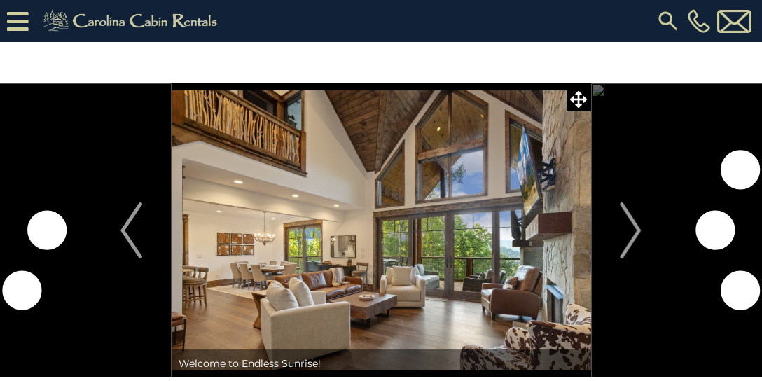
click at [628, 225] on img "Next" at bounding box center [630, 230] width 21 height 56
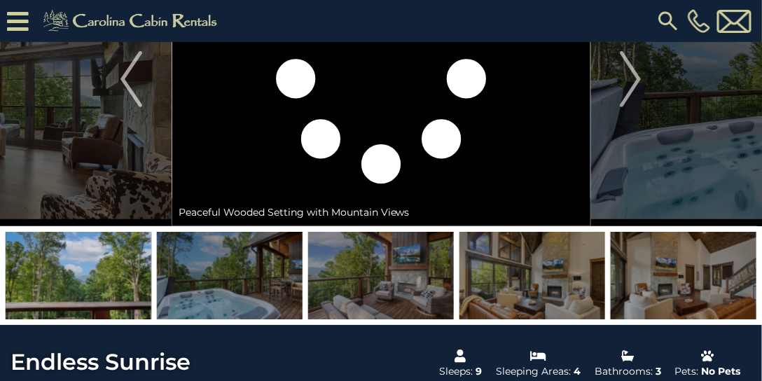
scroll to position [120, 0]
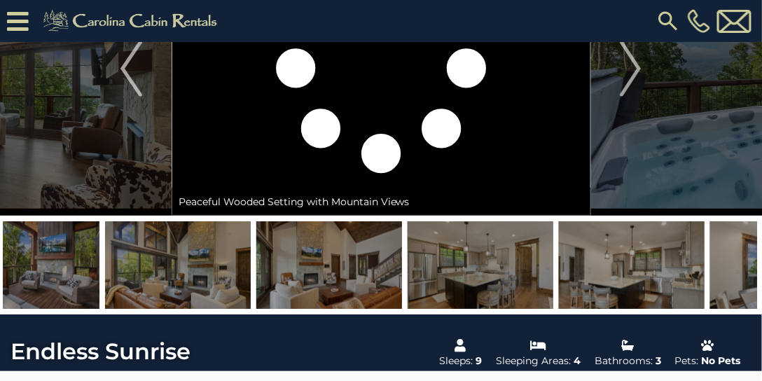
drag, startPoint x: 560, startPoint y: 267, endPoint x: 0, endPoint y: 236, distance: 561.3
click at [0, 236] on div at bounding box center [381, 265] width 762 height 99
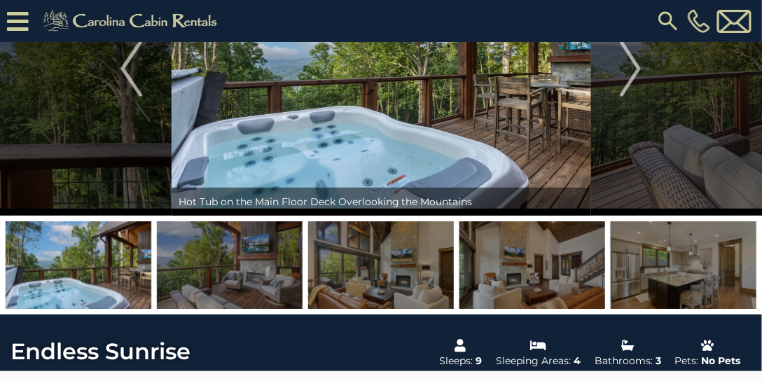
click at [308, 245] on img at bounding box center [381, 265] width 146 height 88
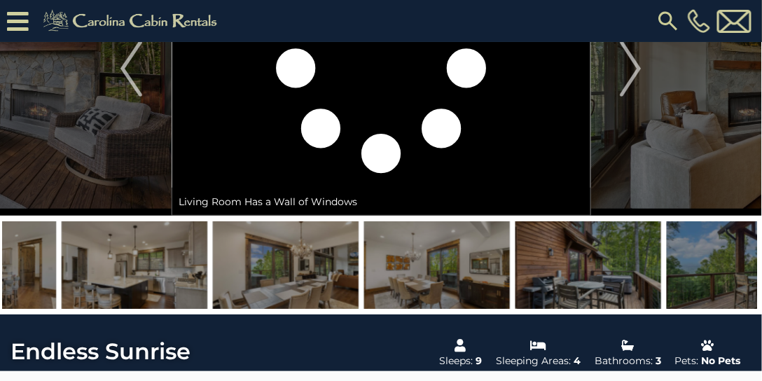
drag, startPoint x: 524, startPoint y: 253, endPoint x: 0, endPoint y: 222, distance: 524.9
click at [62, 226] on img at bounding box center [135, 265] width 146 height 88
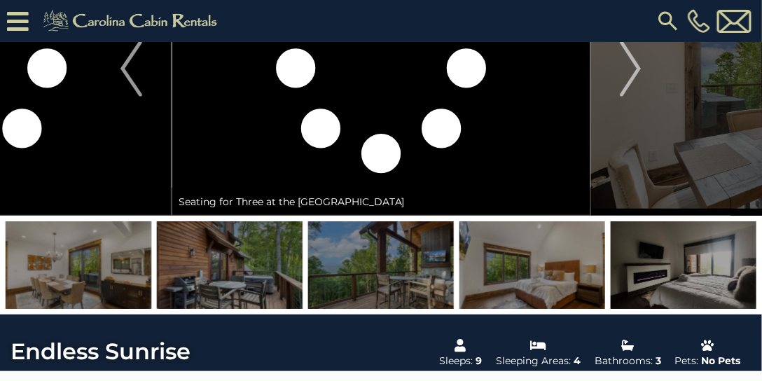
drag, startPoint x: 429, startPoint y: 256, endPoint x: 130, endPoint y: 239, distance: 299.6
click at [168, 240] on img at bounding box center [230, 265] width 146 height 88
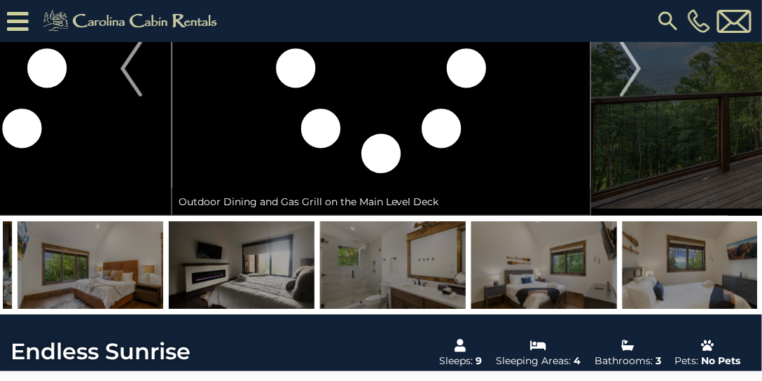
drag, startPoint x: 570, startPoint y: 264, endPoint x: 280, endPoint y: 251, distance: 290.3
click at [280, 251] on img at bounding box center [242, 265] width 146 height 88
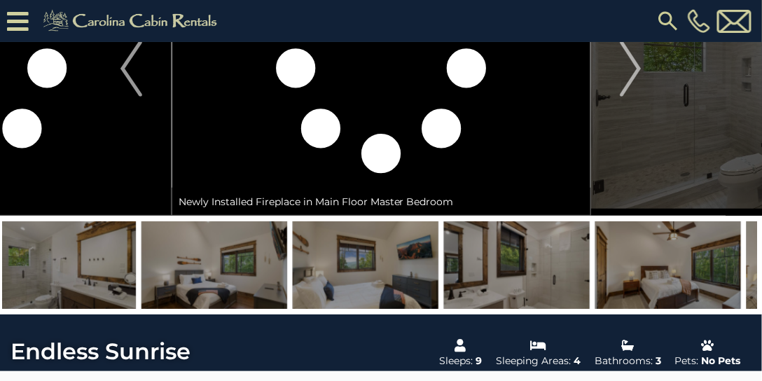
drag, startPoint x: 534, startPoint y: 265, endPoint x: 62, endPoint y: 223, distance: 474.0
click at [293, 227] on img at bounding box center [366, 265] width 146 height 88
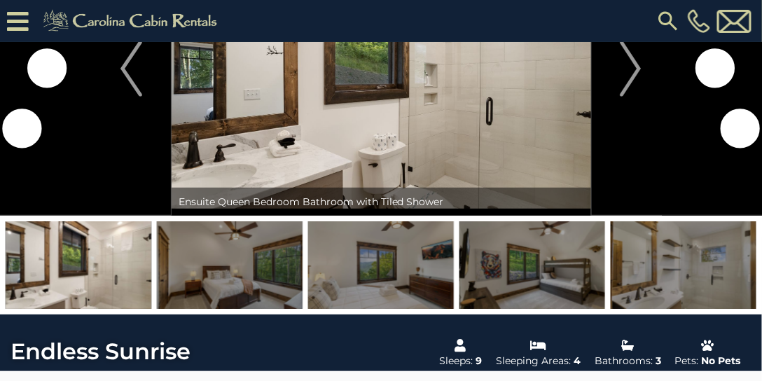
drag, startPoint x: 525, startPoint y: 261, endPoint x: 0, endPoint y: 223, distance: 526.8
click at [0, 223] on div at bounding box center [381, 265] width 762 height 99
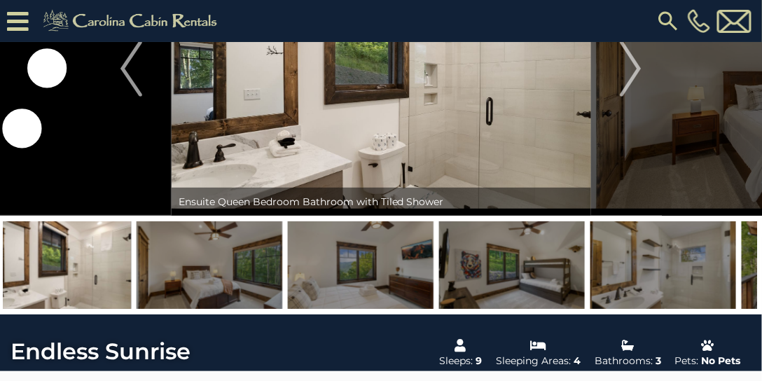
drag, startPoint x: 490, startPoint y: 253, endPoint x: 60, endPoint y: 213, distance: 432.0
click at [439, 230] on img at bounding box center [512, 265] width 146 height 88
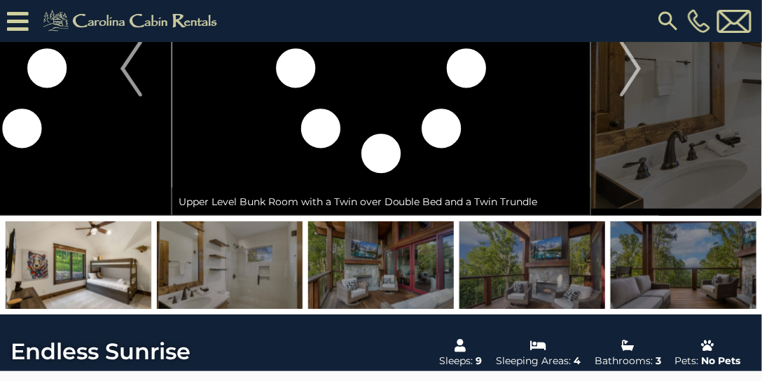
click at [407, 249] on img at bounding box center [381, 265] width 146 height 88
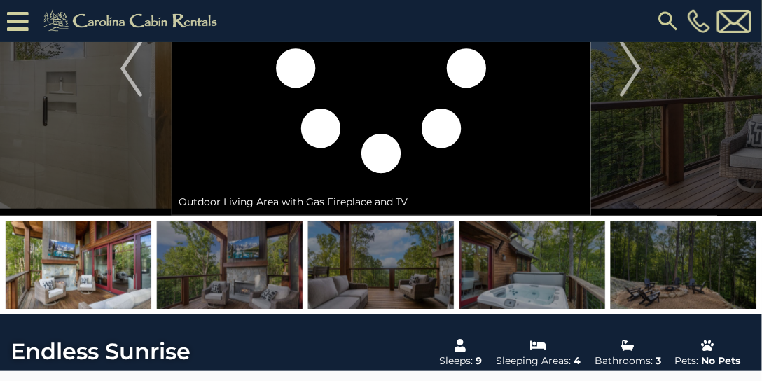
click at [510, 255] on img at bounding box center [533, 265] width 146 height 88
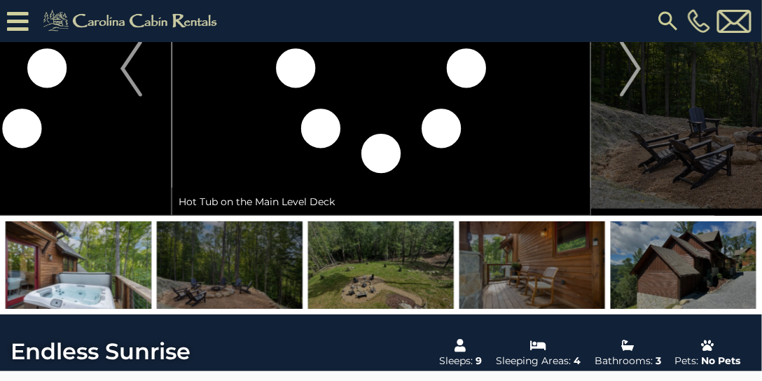
click at [673, 273] on img at bounding box center [684, 265] width 146 height 88
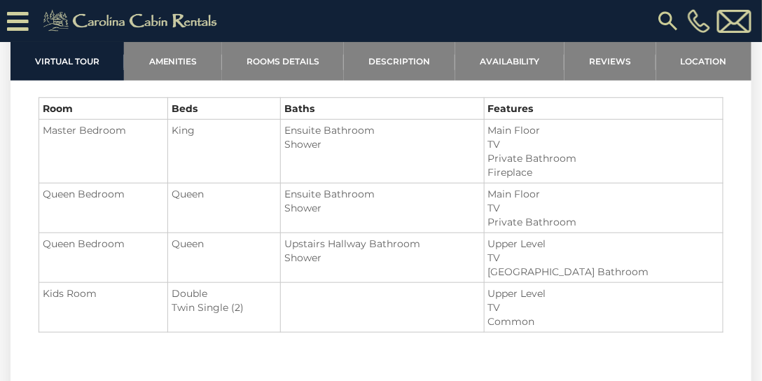
scroll to position [1481, 0]
